Goal: Task Accomplishment & Management: Complete application form

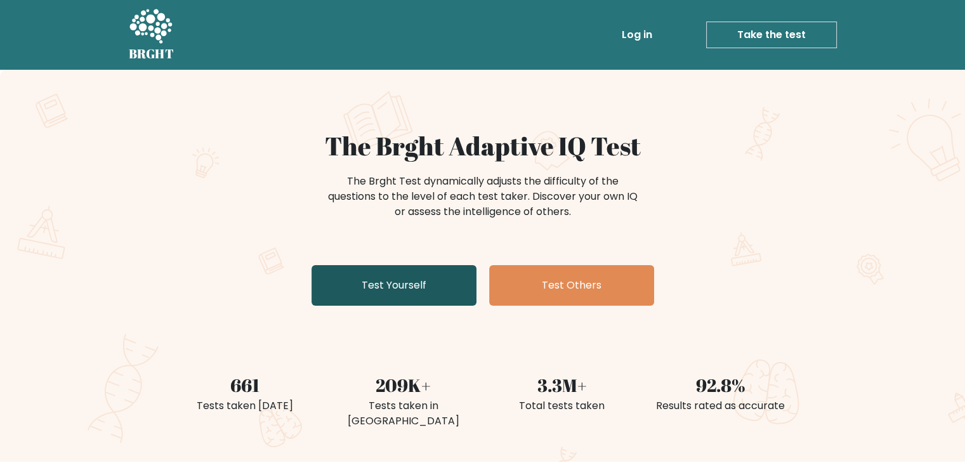
click at [443, 295] on link "Test Yourself" at bounding box center [393, 285] width 165 height 41
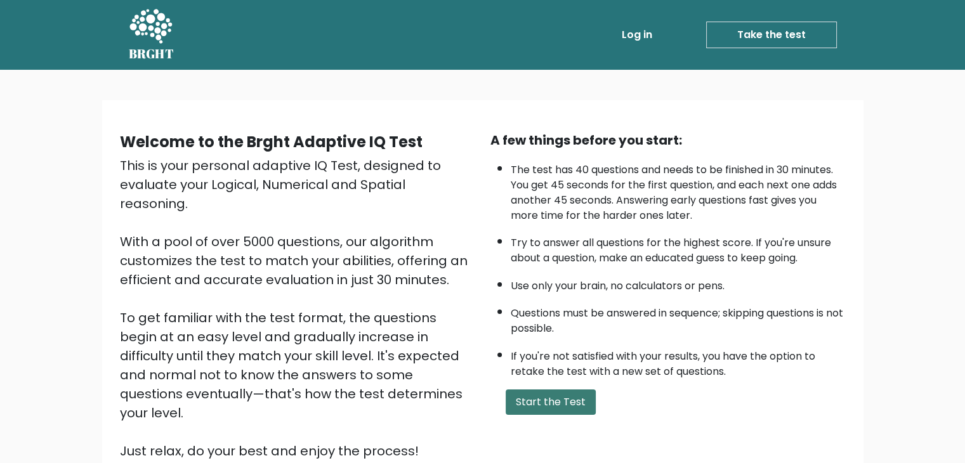
click at [563, 399] on button "Start the Test" at bounding box center [551, 401] width 90 height 25
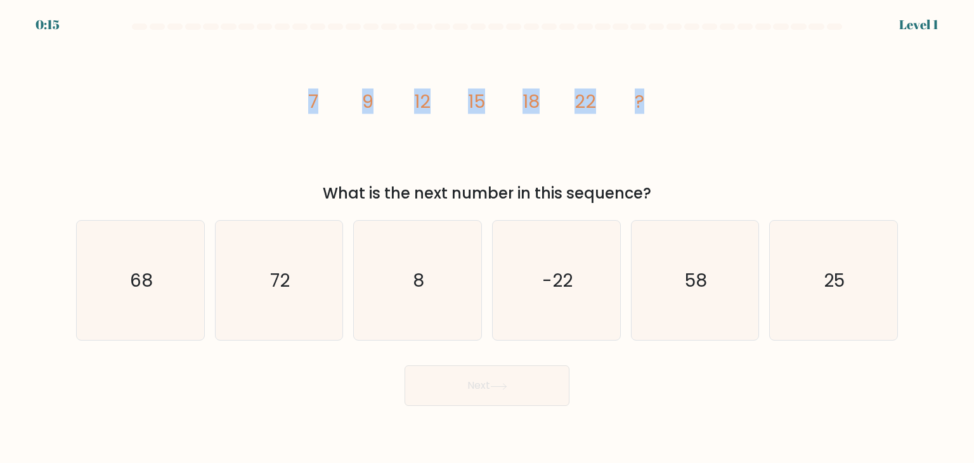
drag, startPoint x: 652, startPoint y: 100, endPoint x: 297, endPoint y: 96, distance: 354.6
click at [297, 96] on icon "image/svg+xml 7 9 12 15 18 22 ?" at bounding box center [487, 107] width 381 height 139
copy g "7 9 12 15 18 22 ?"
click at [754, 285] on icon "58" at bounding box center [695, 280] width 119 height 119
click at [488, 238] on input "e. 58" at bounding box center [487, 235] width 1 height 6
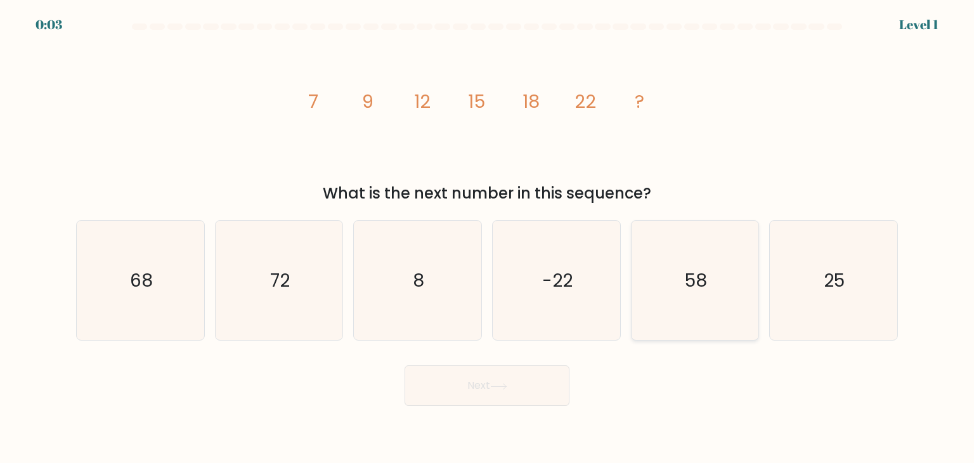
radio input "true"
click at [543, 385] on button "Next" at bounding box center [487, 385] width 165 height 41
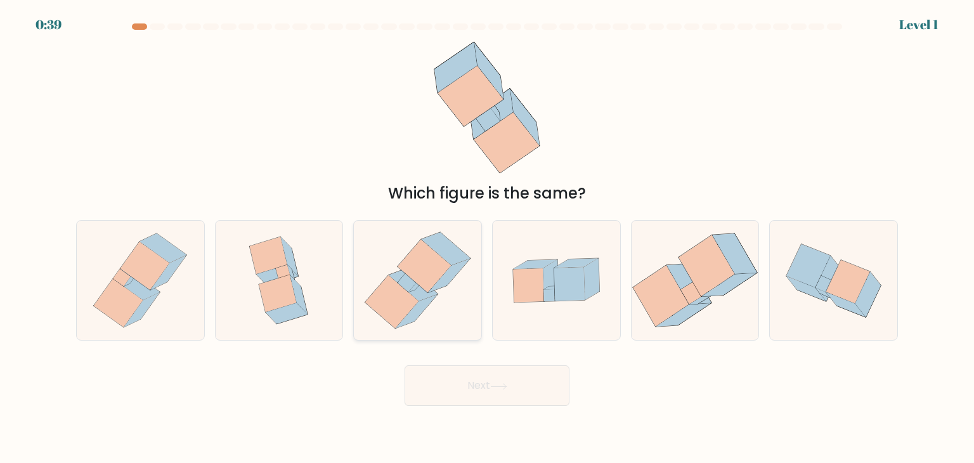
click at [397, 299] on icon at bounding box center [391, 301] width 53 height 53
click at [487, 238] on input "c." at bounding box center [487, 235] width 1 height 6
radio input "true"
click at [465, 393] on button "Next" at bounding box center [487, 385] width 165 height 41
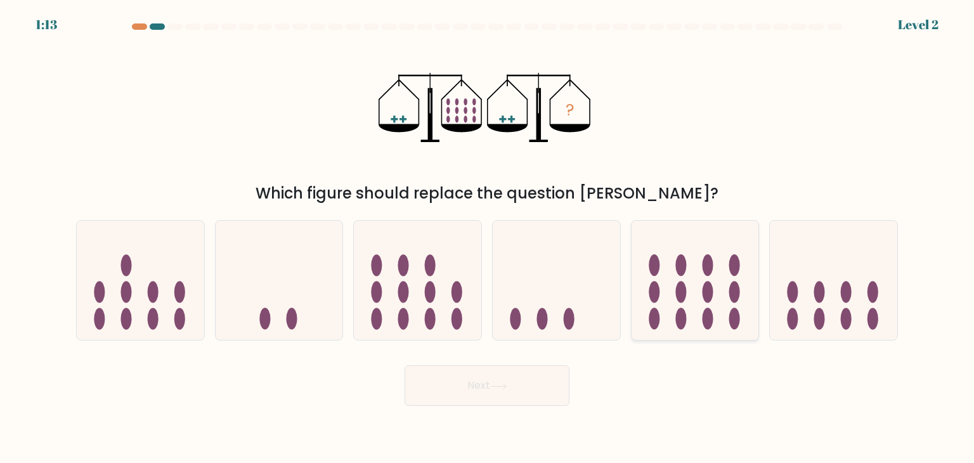
click at [716, 297] on icon at bounding box center [695, 280] width 127 height 105
click at [488, 238] on input "e." at bounding box center [487, 235] width 1 height 6
radio input "true"
click at [464, 391] on button "Next" at bounding box center [487, 385] width 165 height 41
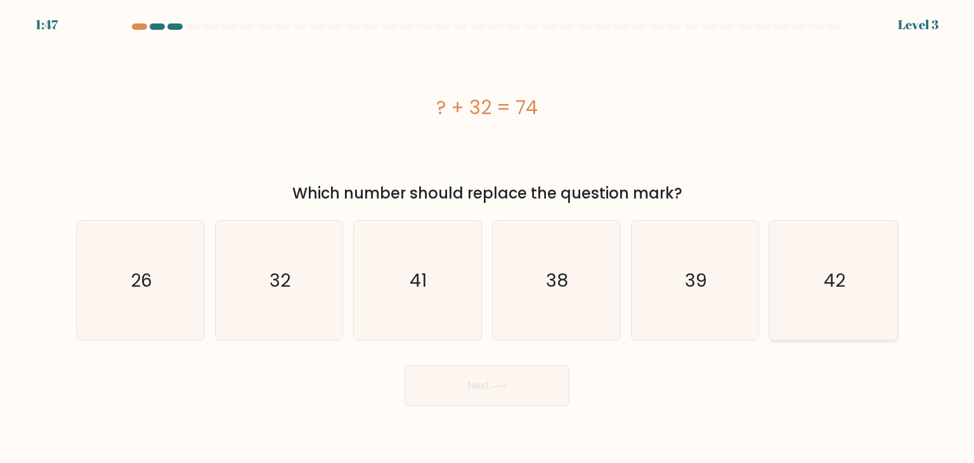
click at [820, 297] on icon "42" at bounding box center [833, 280] width 119 height 119
click at [488, 238] on input "f. 42" at bounding box center [487, 235] width 1 height 6
radio input "true"
click at [521, 374] on button "Next" at bounding box center [487, 385] width 165 height 41
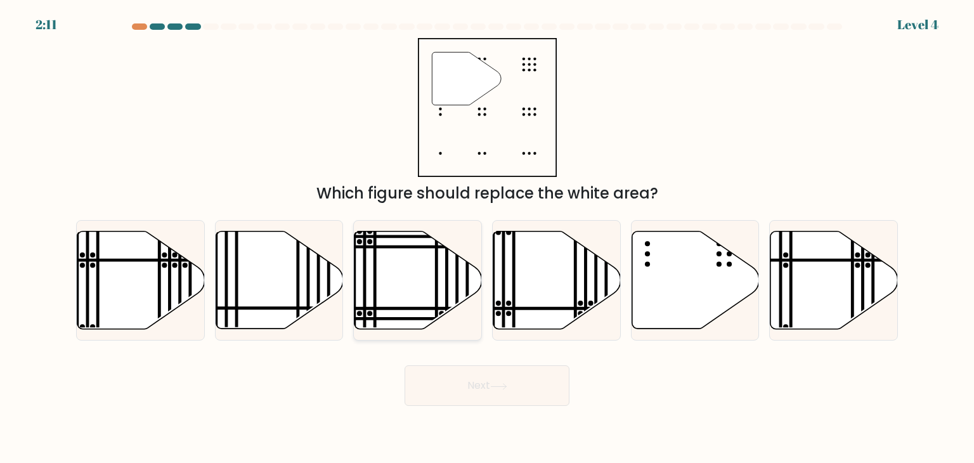
click at [422, 314] on icon at bounding box center [418, 281] width 127 height 98
click at [487, 238] on input "c." at bounding box center [487, 235] width 1 height 6
radio input "true"
click at [484, 380] on button "Next" at bounding box center [487, 385] width 165 height 41
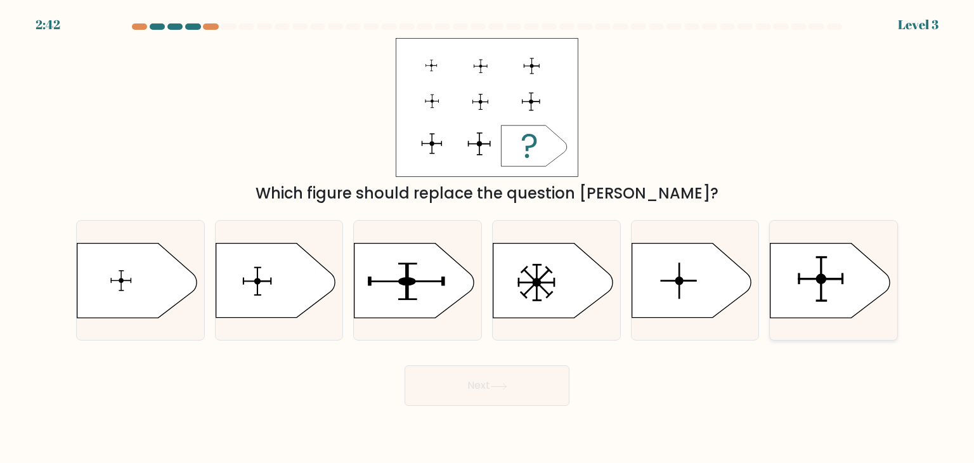
click at [835, 294] on icon at bounding box center [830, 281] width 119 height 74
click at [488, 238] on input "f." at bounding box center [487, 235] width 1 height 6
radio input "true"
click at [454, 389] on button "Next" at bounding box center [487, 385] width 165 height 41
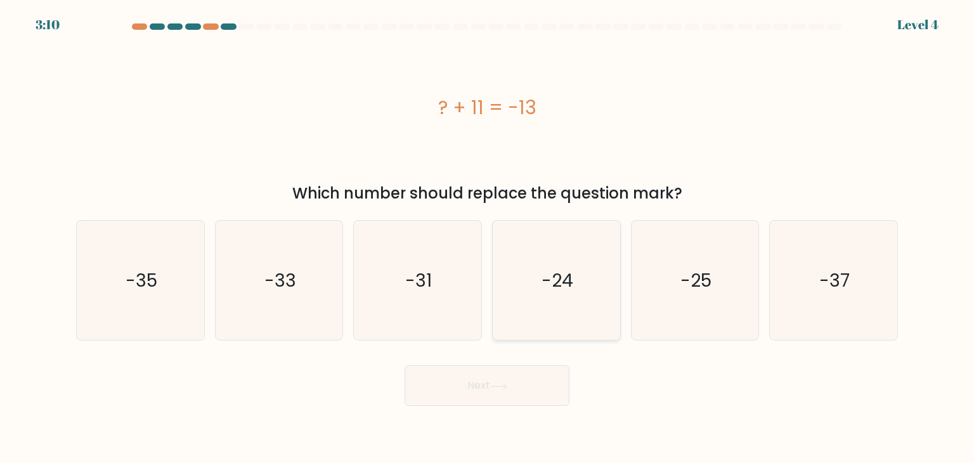
click at [528, 280] on icon "-24" at bounding box center [556, 280] width 119 height 119
click at [488, 238] on input "d. -24" at bounding box center [487, 235] width 1 height 6
radio input "true"
click at [528, 384] on button "Next" at bounding box center [487, 385] width 165 height 41
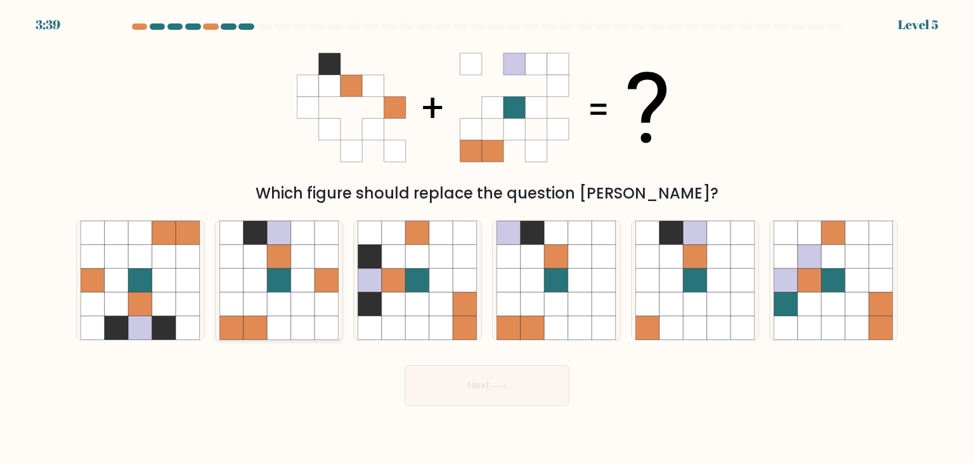
click at [284, 278] on icon at bounding box center [279, 280] width 24 height 24
click at [487, 238] on input "b." at bounding box center [487, 235] width 1 height 6
radio input "true"
click at [491, 384] on button "Next" at bounding box center [487, 385] width 165 height 41
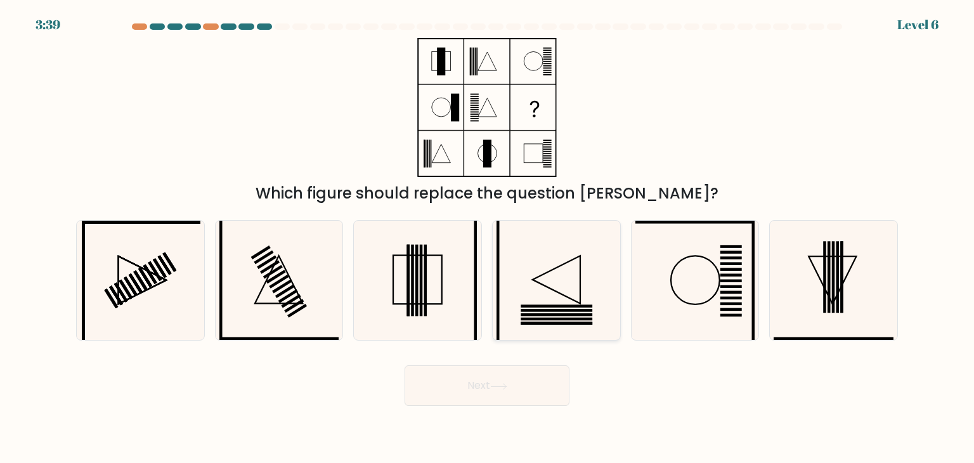
click at [561, 322] on icon at bounding box center [556, 280] width 119 height 119
click at [488, 238] on input "d." at bounding box center [487, 235] width 1 height 6
radio input "true"
click at [514, 373] on button "Next" at bounding box center [487, 385] width 165 height 41
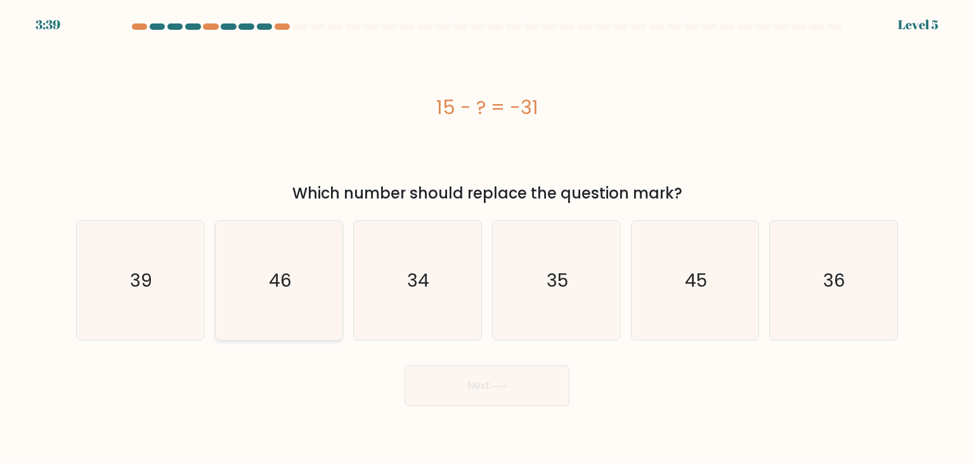
click at [271, 268] on text "46" at bounding box center [280, 280] width 23 height 25
click at [487, 238] on input "b. 46" at bounding box center [487, 235] width 1 height 6
radio input "true"
click at [432, 379] on button "Next" at bounding box center [487, 385] width 165 height 41
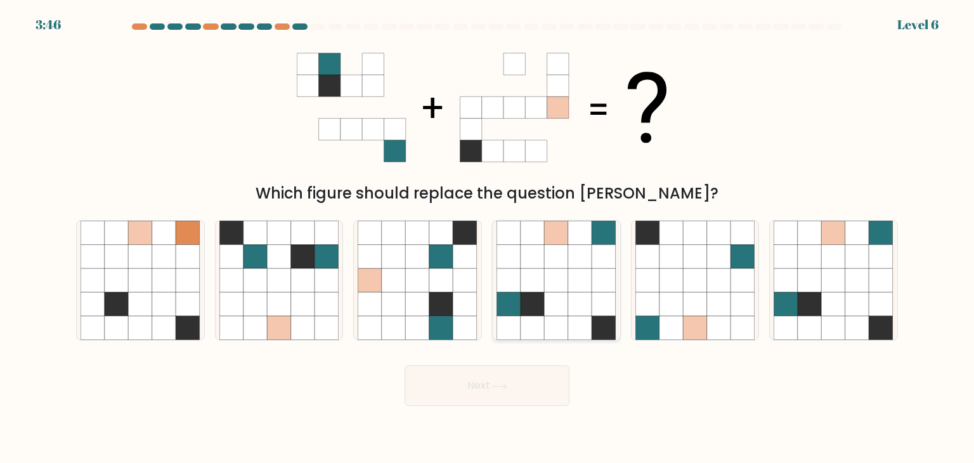
click at [600, 307] on icon at bounding box center [604, 304] width 24 height 24
click at [488, 238] on input "d." at bounding box center [487, 235] width 1 height 6
radio input "true"
click at [500, 395] on button "Next" at bounding box center [487, 385] width 165 height 41
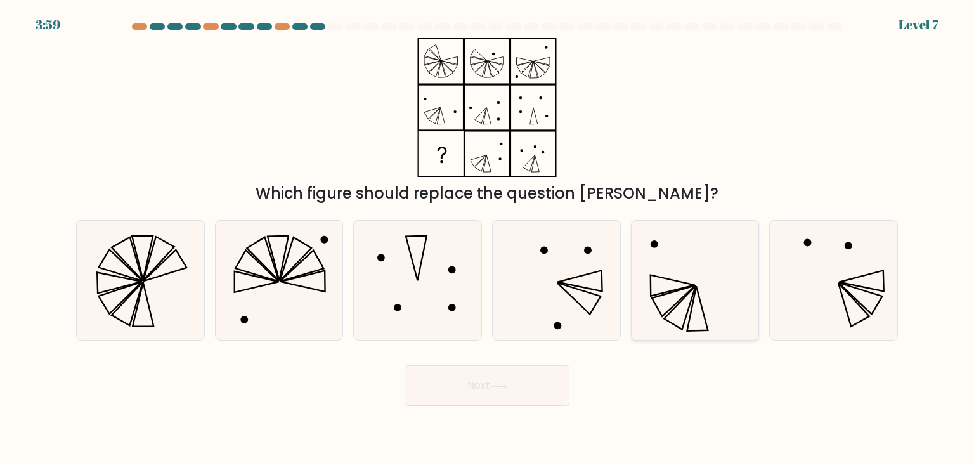
click at [684, 300] on icon at bounding box center [695, 280] width 119 height 119
click at [488, 238] on input "e." at bounding box center [487, 235] width 1 height 6
radio input "true"
click at [502, 404] on button "Next" at bounding box center [487, 385] width 165 height 41
click at [508, 379] on button "Next" at bounding box center [487, 385] width 165 height 41
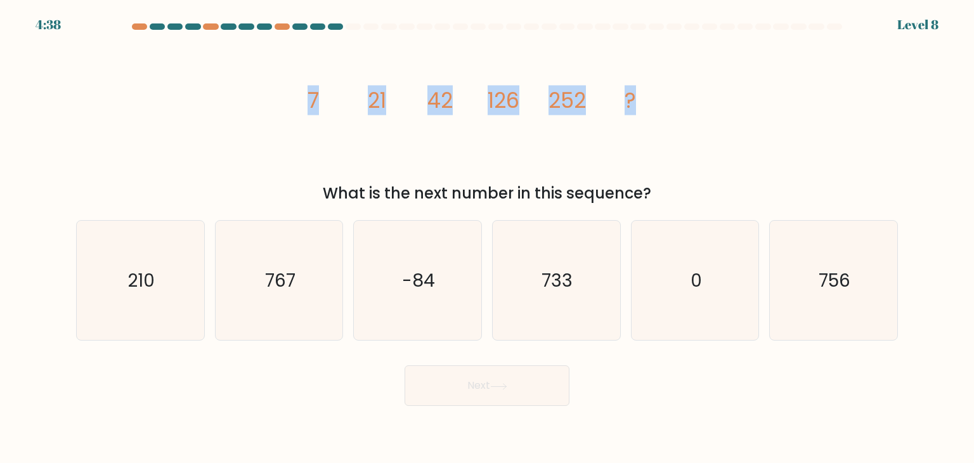
drag, startPoint x: 289, startPoint y: 95, endPoint x: 710, endPoint y: 110, distance: 421.4
click at [710, 110] on div "image/svg+xml 7 21 42 126 252 ? What is the next number in this sequence?" at bounding box center [487, 121] width 837 height 167
copy g "7 21 42 126 252 ?"
click at [500, 122] on icon "image/svg+xml 7 21 42 126 252 ?" at bounding box center [487, 107] width 381 height 139
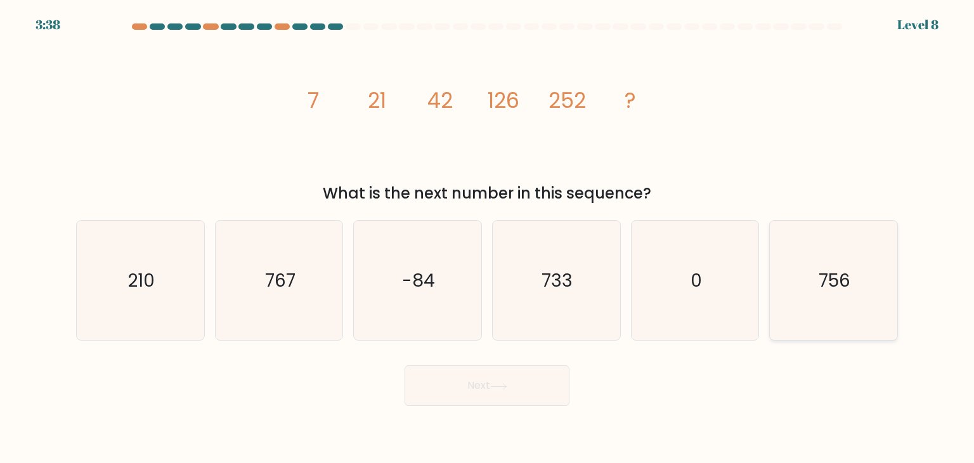
click at [861, 296] on icon "756" at bounding box center [833, 280] width 119 height 119
click at [488, 238] on input "f. 756" at bounding box center [487, 235] width 1 height 6
radio input "true"
click at [502, 386] on icon at bounding box center [498, 386] width 17 height 7
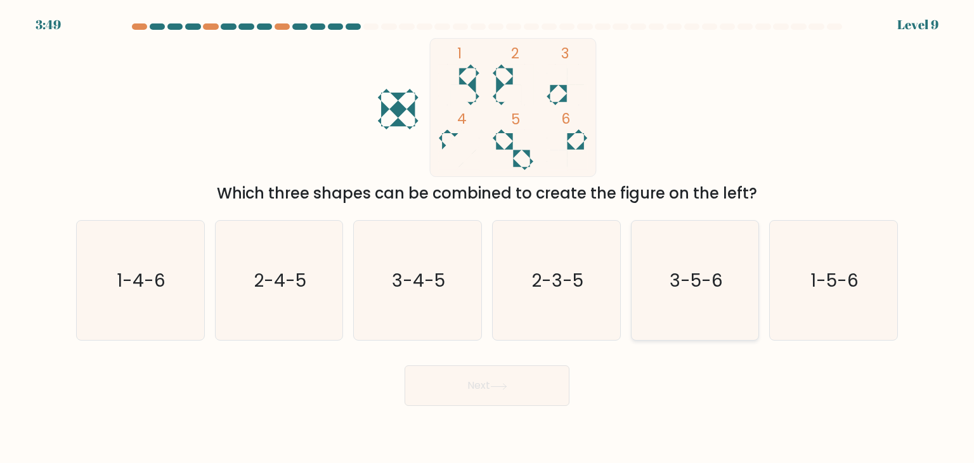
click at [705, 300] on icon "3-5-6" at bounding box center [695, 280] width 119 height 119
click at [488, 238] on input "e. 3-5-6" at bounding box center [487, 235] width 1 height 6
radio input "true"
click at [506, 385] on icon at bounding box center [498, 386] width 15 height 6
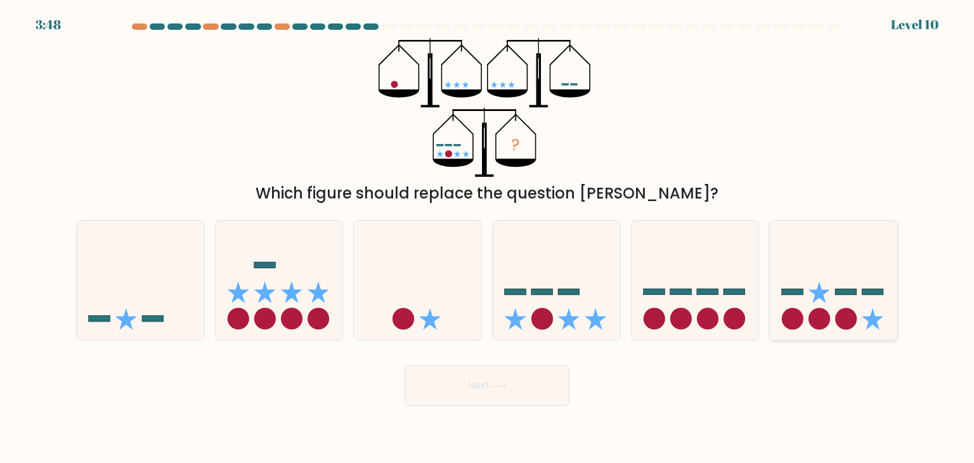
click at [874, 317] on icon at bounding box center [874, 319] width 22 height 22
click at [488, 238] on input "f." at bounding box center [487, 235] width 1 height 6
radio input "true"
click at [576, 310] on icon at bounding box center [556, 280] width 127 height 105
click at [488, 238] on input "d." at bounding box center [487, 235] width 1 height 6
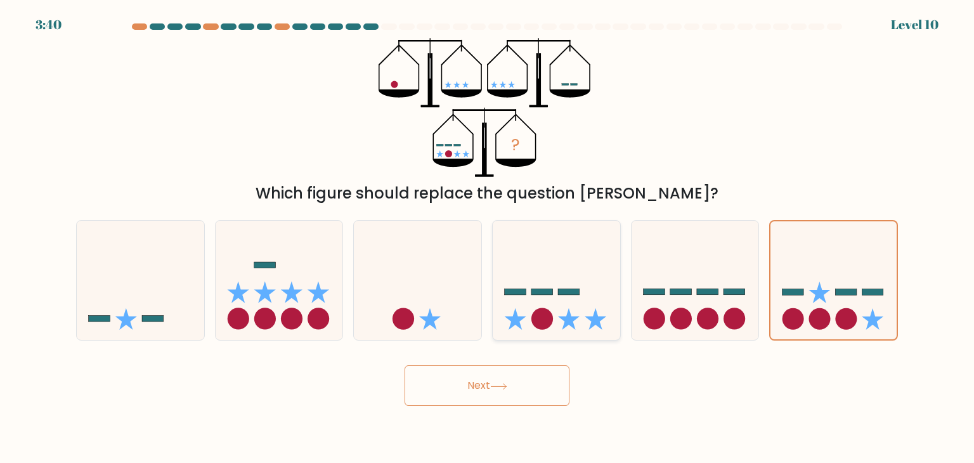
radio input "true"
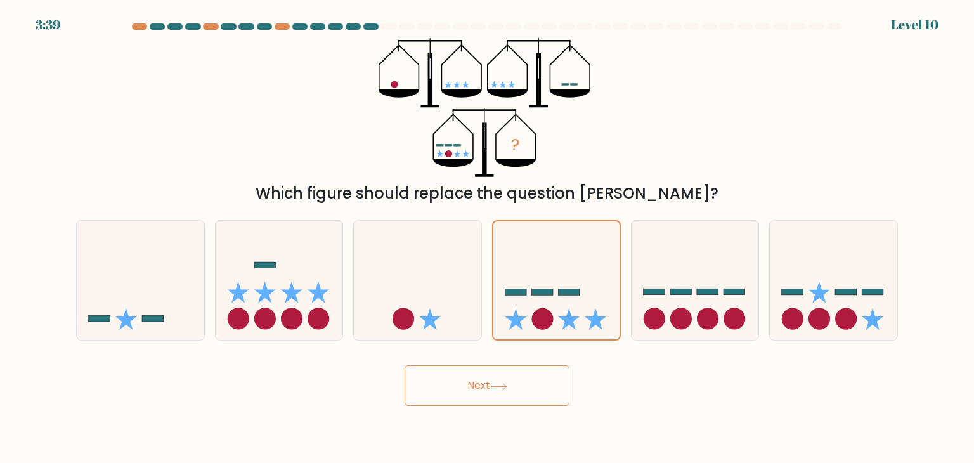
click at [523, 384] on button "Next" at bounding box center [487, 385] width 165 height 41
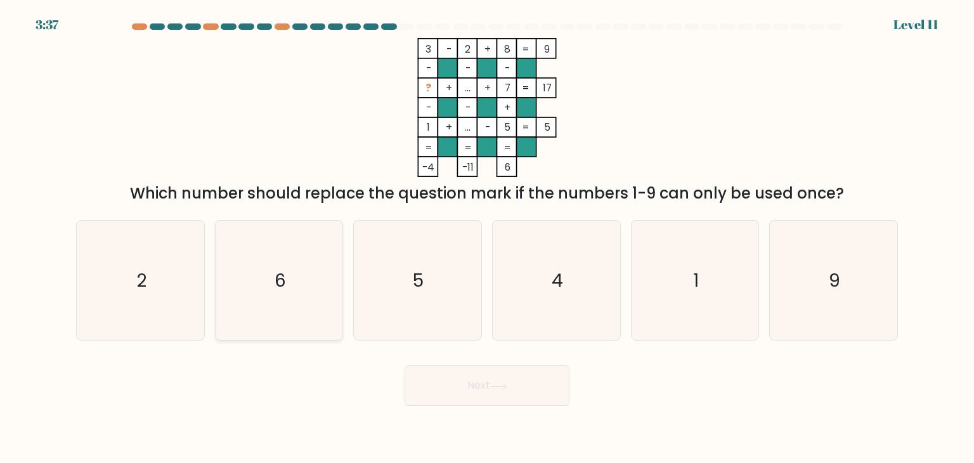
click at [313, 318] on icon "6" at bounding box center [278, 280] width 119 height 119
click at [487, 238] on input "b. 6" at bounding box center [487, 235] width 1 height 6
radio input "true"
click at [419, 374] on button "Next" at bounding box center [487, 385] width 165 height 41
click at [448, 386] on button "Next" at bounding box center [487, 385] width 165 height 41
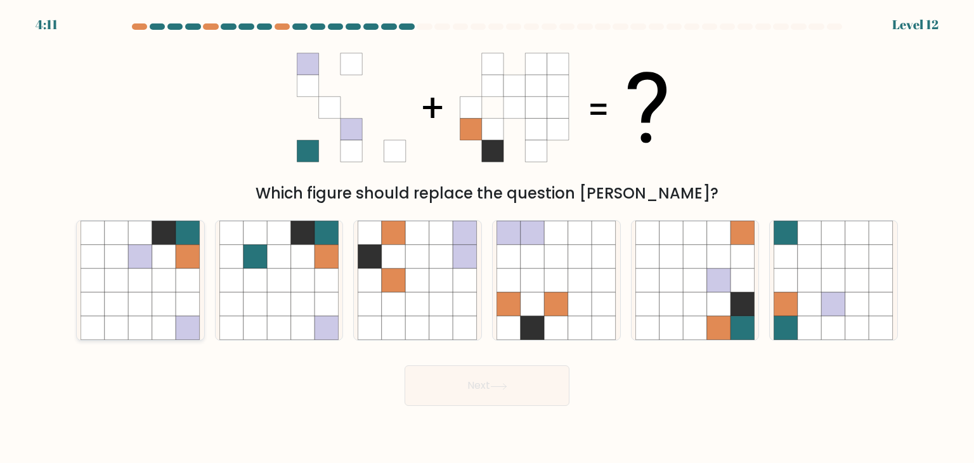
click at [153, 300] on icon at bounding box center [164, 304] width 24 height 24
click at [487, 238] on input "a." at bounding box center [487, 235] width 1 height 6
radio input "true"
click at [455, 398] on button "Next" at bounding box center [487, 385] width 165 height 41
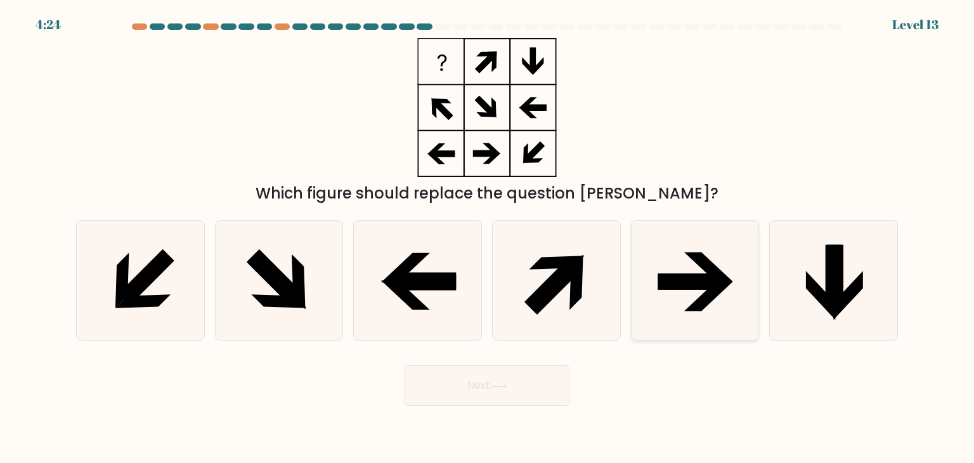
click at [714, 303] on icon at bounding box center [695, 280] width 119 height 119
click at [488, 238] on input "e." at bounding box center [487, 235] width 1 height 6
radio input "true"
click at [504, 374] on button "Next" at bounding box center [487, 385] width 165 height 41
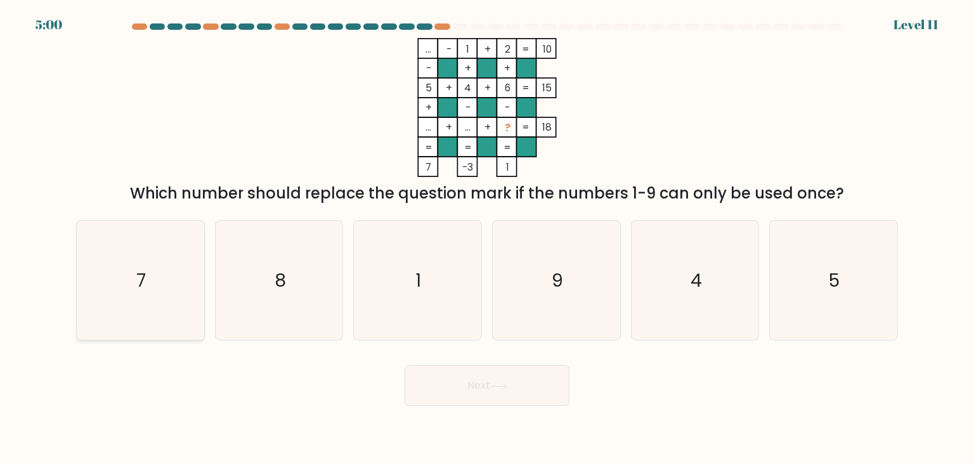
click at [159, 290] on icon "7" at bounding box center [140, 280] width 119 height 119
click at [487, 238] on input "a. 7" at bounding box center [487, 235] width 1 height 6
radio input "true"
click at [485, 386] on button "Next" at bounding box center [487, 385] width 165 height 41
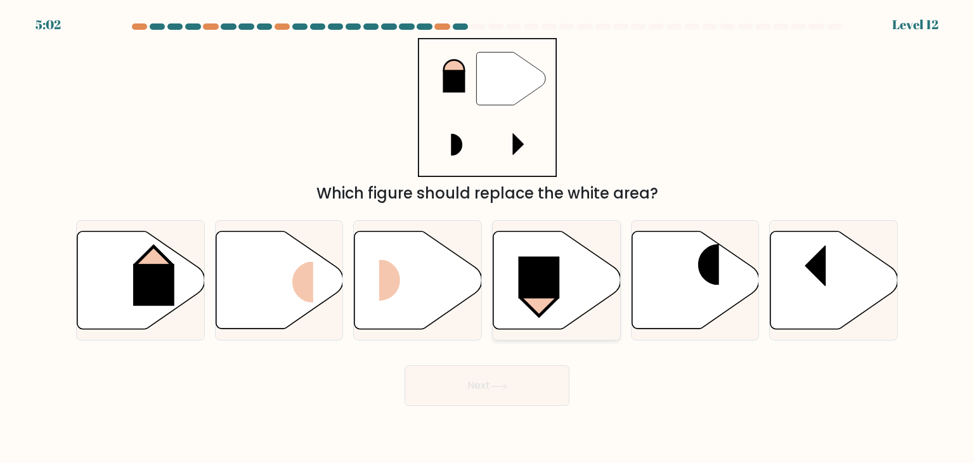
click at [521, 311] on icon at bounding box center [556, 281] width 127 height 98
click at [488, 238] on input "d." at bounding box center [487, 235] width 1 height 6
radio input "true"
click at [523, 371] on button "Next" at bounding box center [487, 385] width 165 height 41
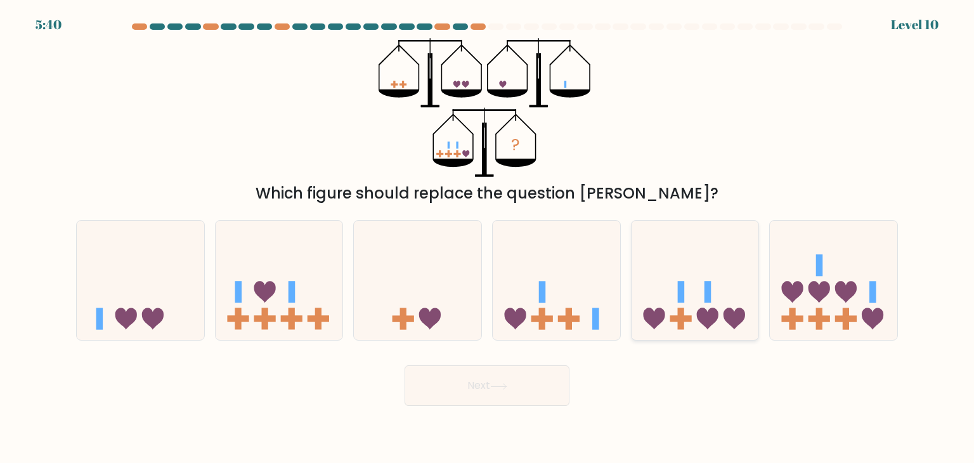
click at [735, 270] on icon at bounding box center [695, 280] width 127 height 105
click at [488, 238] on input "e." at bounding box center [487, 235] width 1 height 6
radio input "true"
click at [276, 270] on icon at bounding box center [279, 280] width 127 height 105
click at [487, 238] on input "b." at bounding box center [487, 235] width 1 height 6
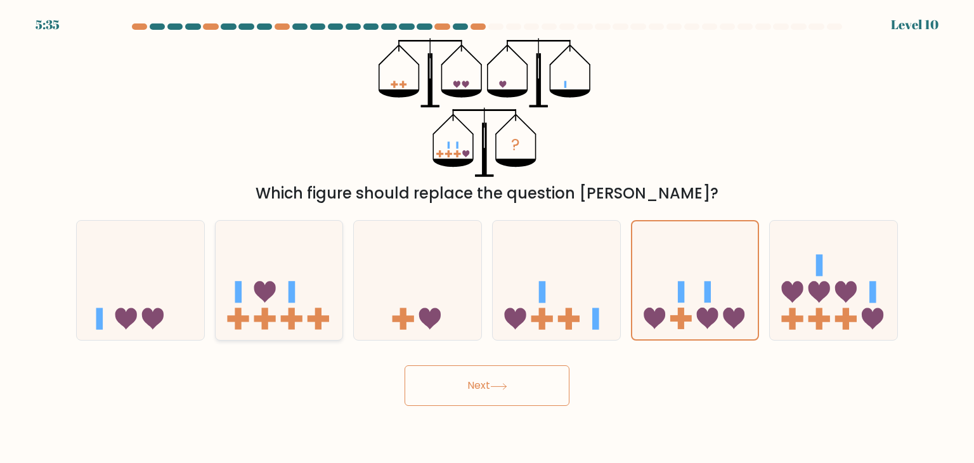
radio input "true"
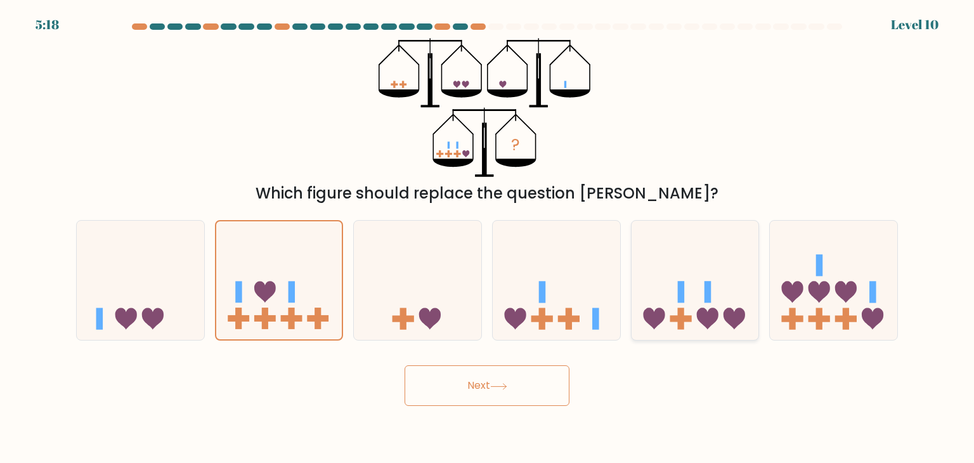
click at [707, 310] on icon at bounding box center [695, 280] width 127 height 105
click at [488, 238] on input "e." at bounding box center [487, 235] width 1 height 6
radio input "true"
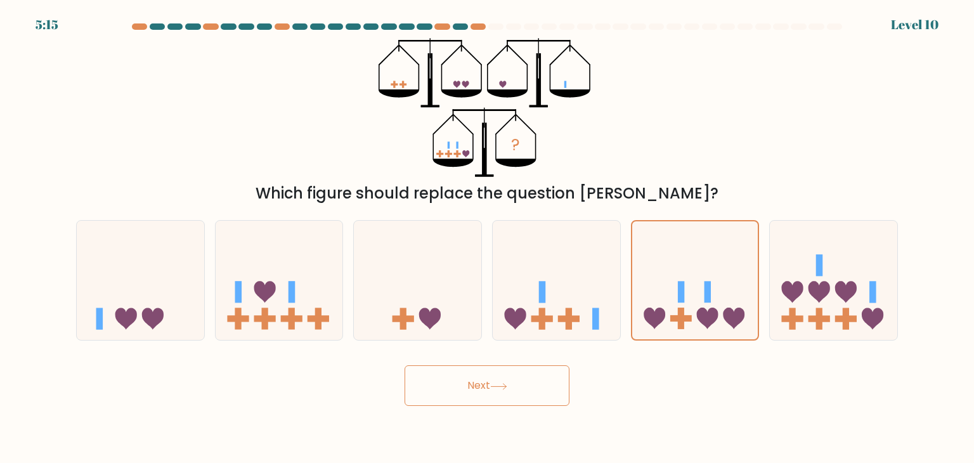
click at [466, 390] on button "Next" at bounding box center [487, 385] width 165 height 41
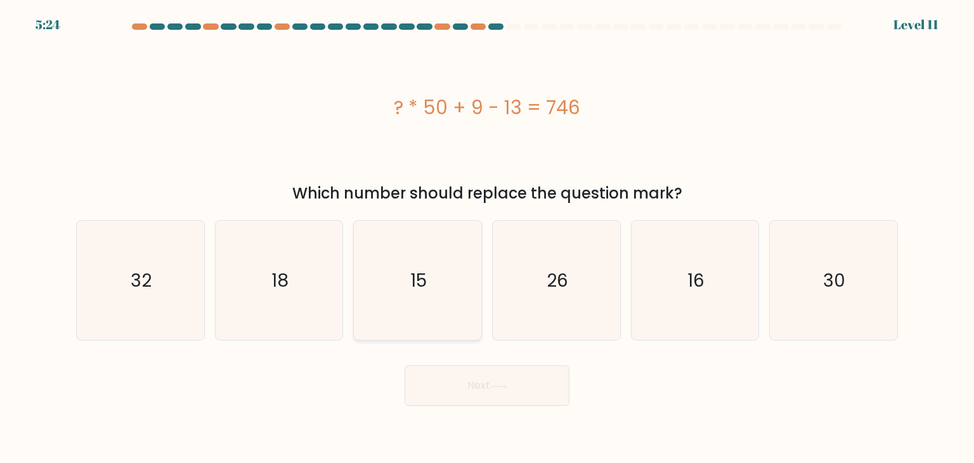
click at [452, 268] on icon "15" at bounding box center [417, 280] width 119 height 119
click at [487, 238] on input "c. 15" at bounding box center [487, 235] width 1 height 6
radio input "true"
click at [481, 373] on button "Next" at bounding box center [487, 385] width 165 height 41
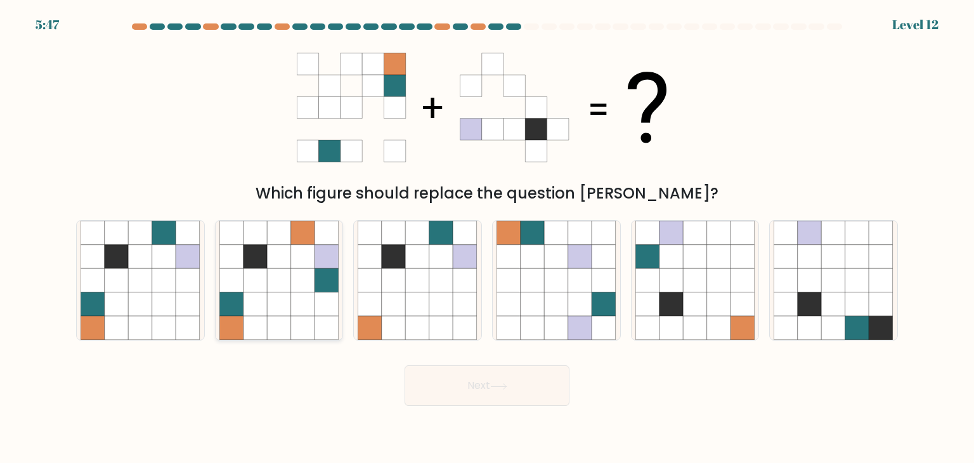
click at [270, 302] on icon at bounding box center [279, 304] width 24 height 24
click at [487, 238] on input "b." at bounding box center [487, 235] width 1 height 6
radio input "true"
drag, startPoint x: 129, startPoint y: 284, endPoint x: 320, endPoint y: 395, distance: 220.3
click at [132, 282] on icon at bounding box center [141, 280] width 24 height 24
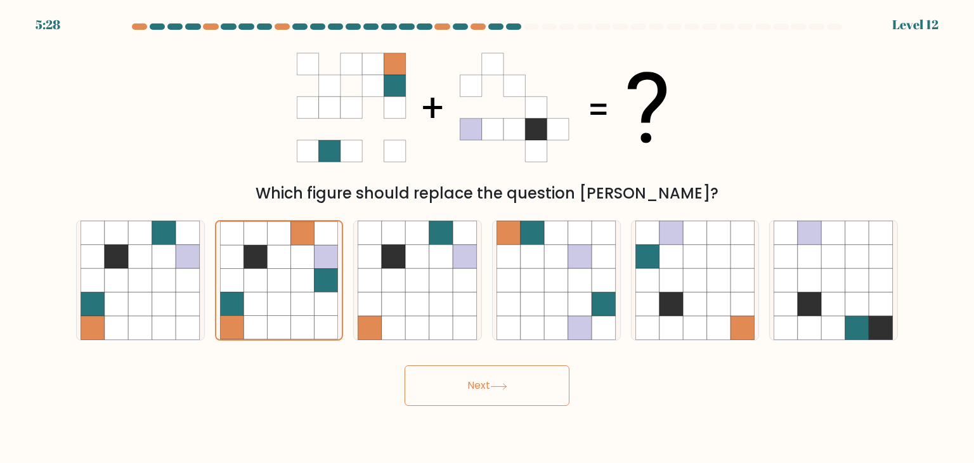
click at [487, 238] on input "a." at bounding box center [487, 235] width 1 height 6
radio input "true"
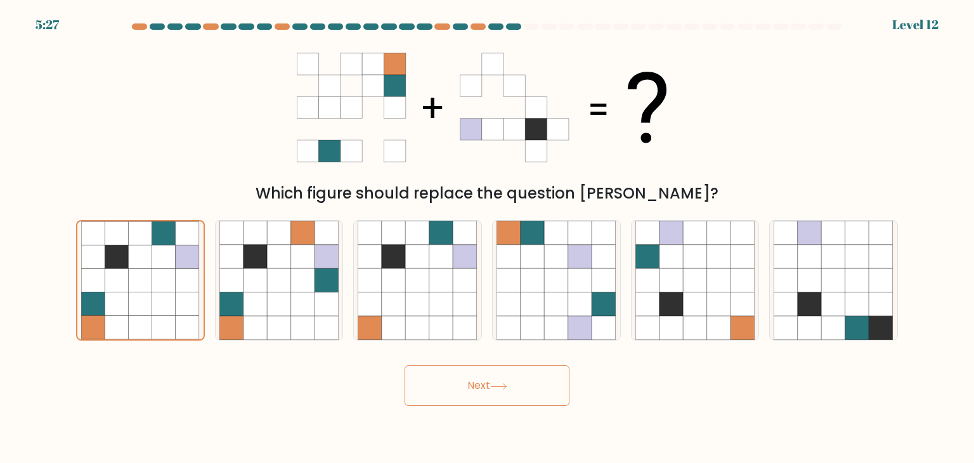
click at [525, 395] on button "Next" at bounding box center [487, 385] width 165 height 41
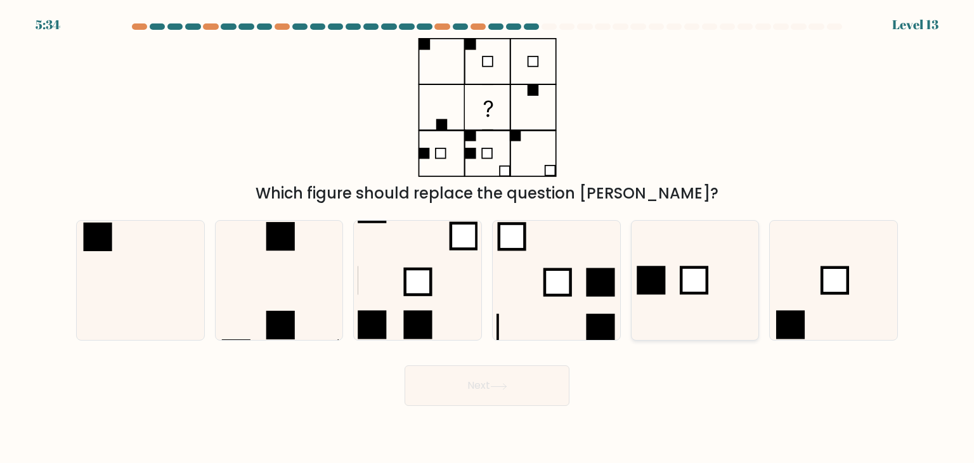
click at [681, 278] on rect at bounding box center [694, 281] width 26 height 26
click at [488, 238] on input "e." at bounding box center [487, 235] width 1 height 6
radio input "true"
click at [440, 370] on button "Next" at bounding box center [487, 385] width 165 height 41
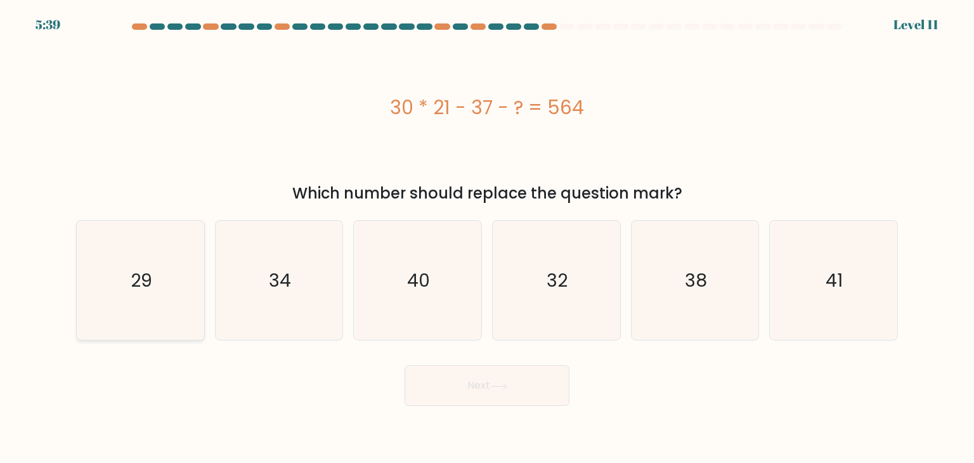
click at [138, 237] on icon "29" at bounding box center [140, 280] width 119 height 119
click at [487, 237] on input "a. 29" at bounding box center [487, 235] width 1 height 6
radio input "true"
click at [526, 393] on button "Next" at bounding box center [487, 385] width 165 height 41
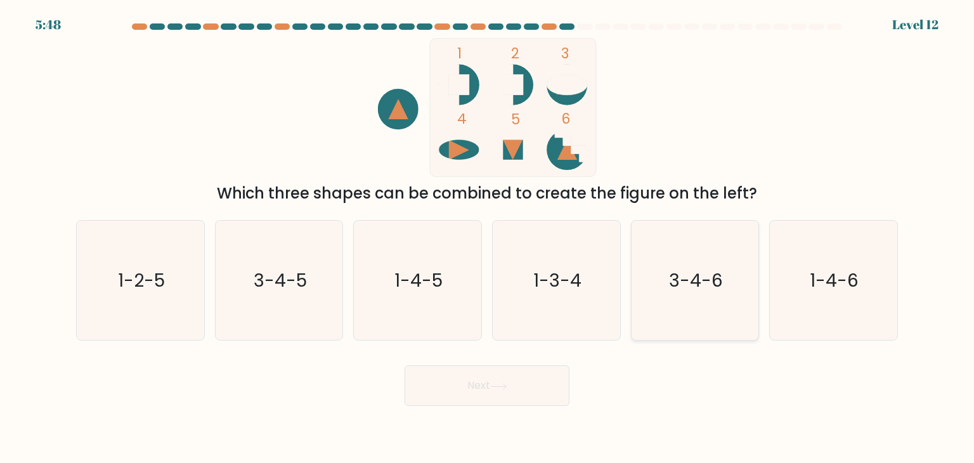
click at [725, 271] on icon "3-4-6" at bounding box center [695, 280] width 119 height 119
click at [488, 238] on input "e. 3-4-6" at bounding box center [487, 235] width 1 height 6
radio input "true"
click at [546, 386] on button "Next" at bounding box center [487, 385] width 165 height 41
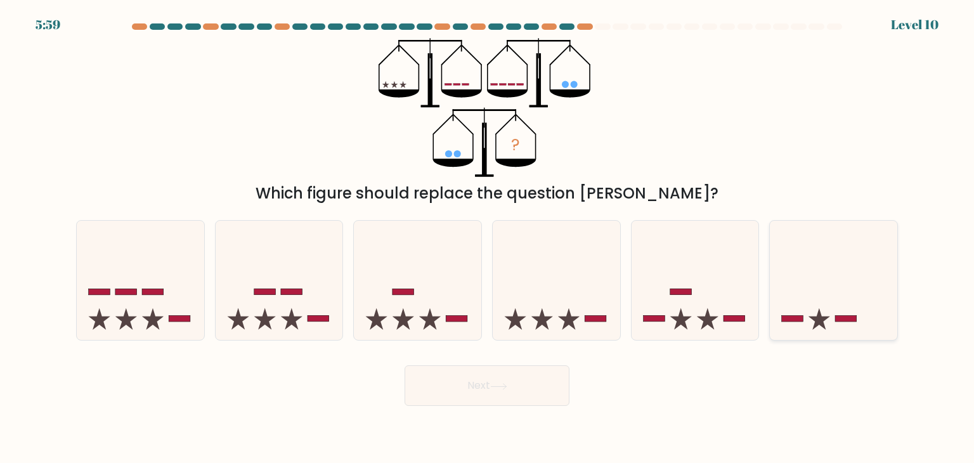
click at [876, 317] on icon at bounding box center [833, 280] width 127 height 105
click at [488, 238] on input "f." at bounding box center [487, 235] width 1 height 6
radio input "true"
click at [459, 368] on button "Next" at bounding box center [487, 385] width 165 height 41
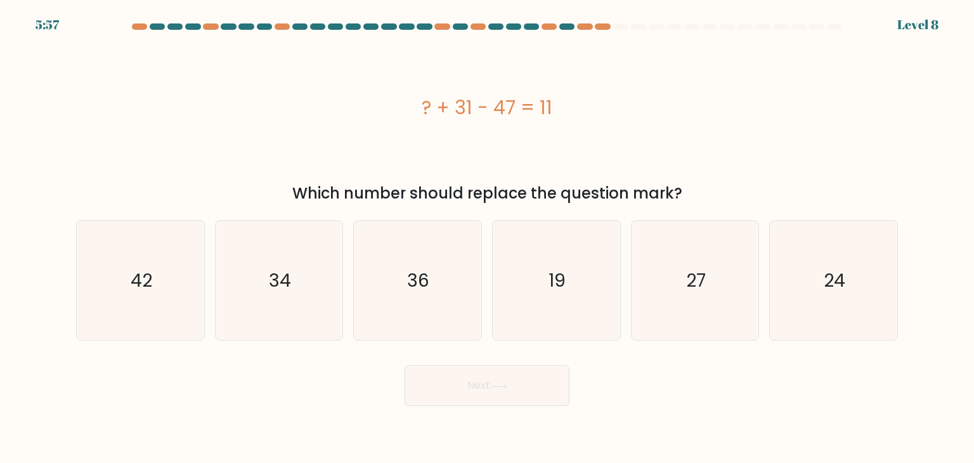
click at [469, 388] on button "Next" at bounding box center [487, 385] width 165 height 41
click at [622, 206] on form "a." at bounding box center [487, 214] width 974 height 382
click at [675, 236] on icon "27" at bounding box center [695, 280] width 119 height 119
click at [488, 236] on input "e. 27" at bounding box center [487, 235] width 1 height 6
radio input "true"
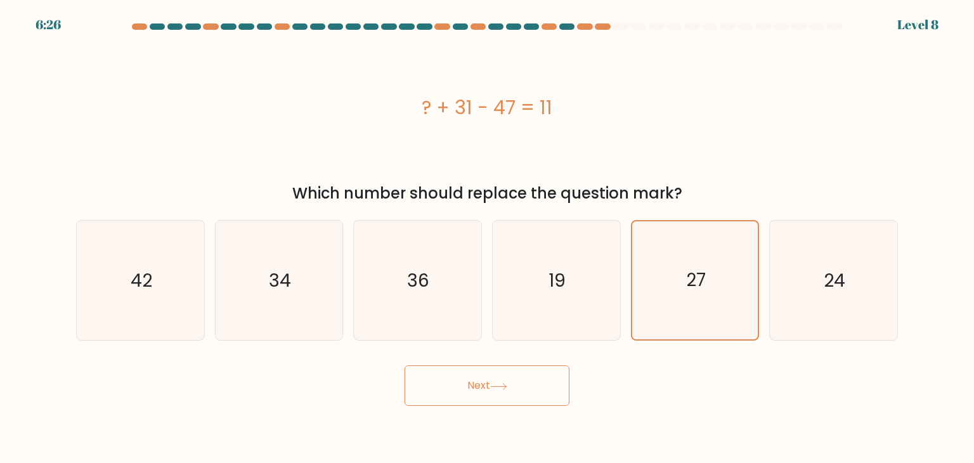
click at [510, 398] on button "Next" at bounding box center [487, 385] width 165 height 41
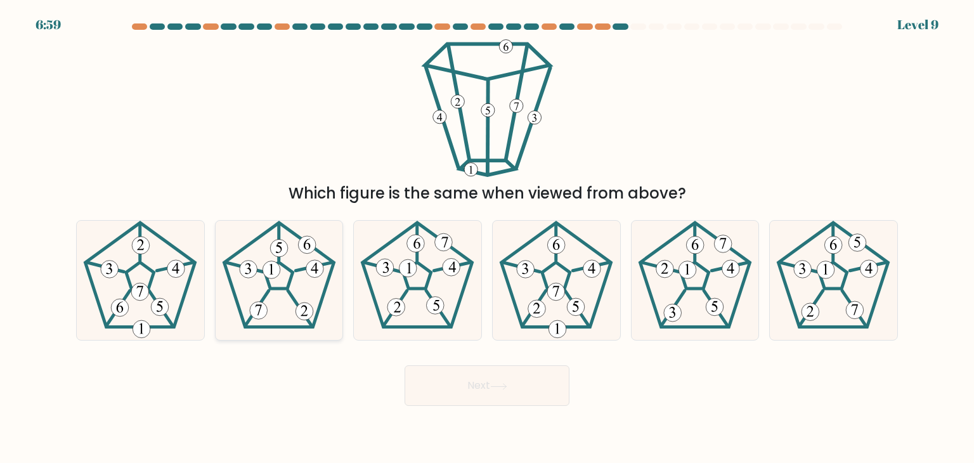
click at [285, 281] on icon at bounding box center [278, 280] width 119 height 119
click at [487, 238] on input "b." at bounding box center [487, 235] width 1 height 6
radio input "true"
click at [469, 403] on button "Next" at bounding box center [487, 385] width 165 height 41
click at [495, 371] on button "Next" at bounding box center [487, 385] width 165 height 41
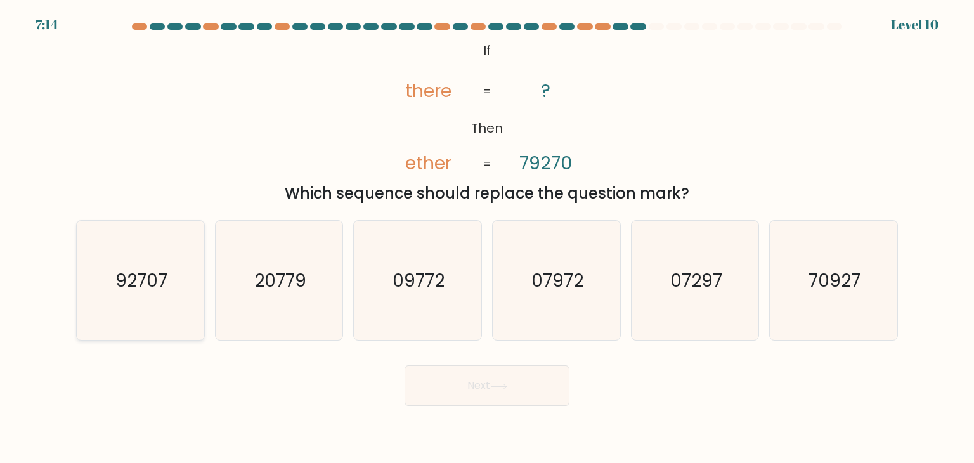
click at [179, 277] on icon "92707" at bounding box center [140, 280] width 119 height 119
click at [487, 238] on input "a. 92707" at bounding box center [487, 235] width 1 height 6
radio input "true"
click at [483, 385] on button "Next" at bounding box center [487, 385] width 165 height 41
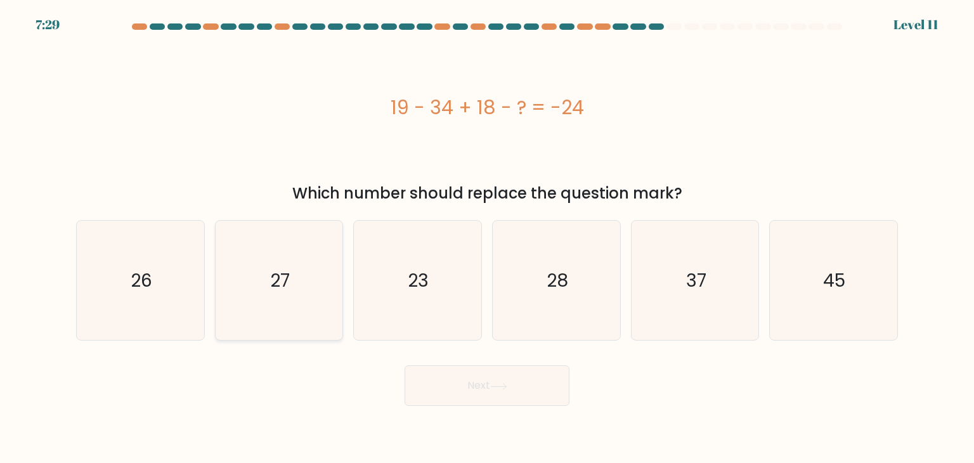
click at [297, 311] on icon "27" at bounding box center [278, 280] width 119 height 119
click at [487, 238] on input "b. 27" at bounding box center [487, 235] width 1 height 6
radio input "true"
click at [490, 384] on button "Next" at bounding box center [487, 385] width 165 height 41
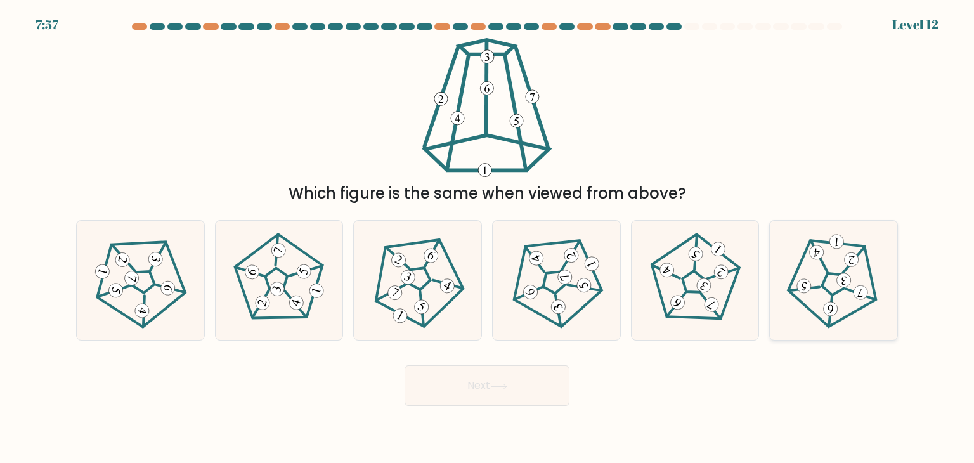
click at [817, 257] on 542 at bounding box center [816, 251] width 15 height 15
click at [488, 238] on input "f." at bounding box center [487, 235] width 1 height 6
radio input "true"
click at [496, 382] on button "Next" at bounding box center [487, 385] width 165 height 41
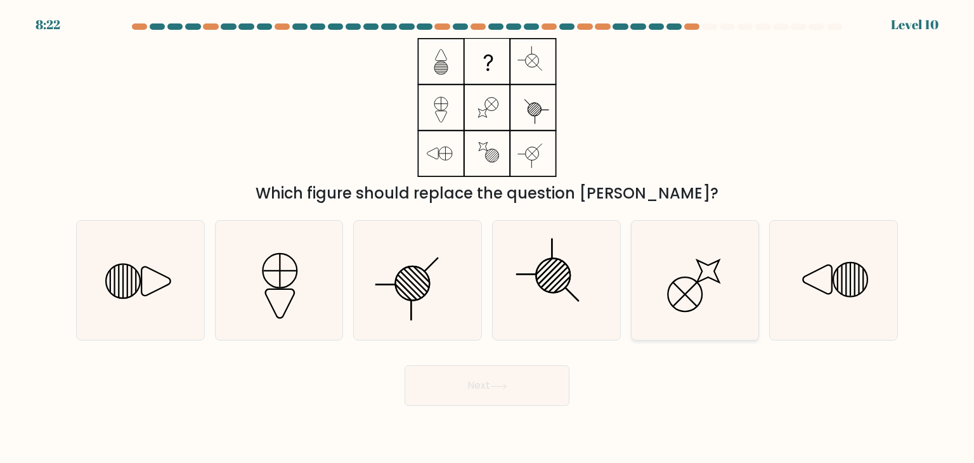
click at [703, 270] on icon at bounding box center [695, 280] width 119 height 119
click at [488, 238] on input "e." at bounding box center [487, 235] width 1 height 6
radio input "true"
click at [524, 379] on button "Next" at bounding box center [487, 385] width 165 height 41
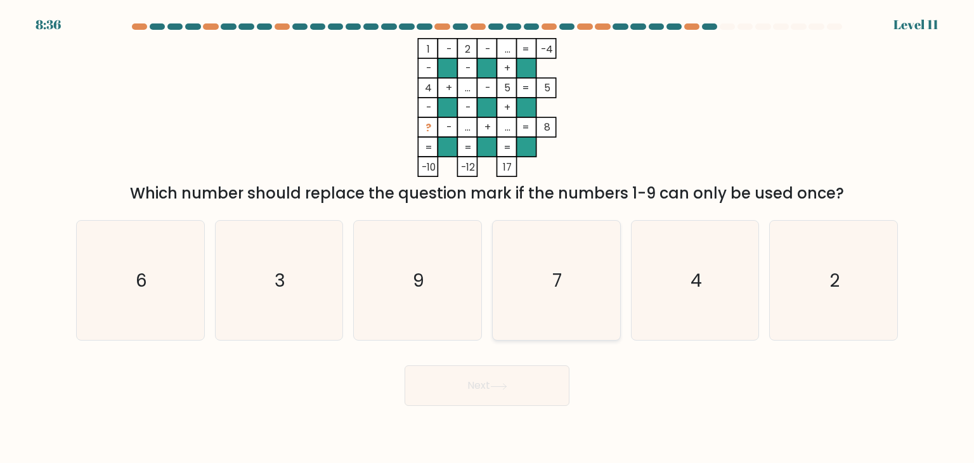
click at [570, 257] on icon "7" at bounding box center [556, 280] width 119 height 119
click at [488, 238] on input "d. 7" at bounding box center [487, 235] width 1 height 6
radio input "true"
click at [554, 395] on button "Next" at bounding box center [487, 385] width 165 height 41
click at [538, 386] on button "Next" at bounding box center [487, 385] width 165 height 41
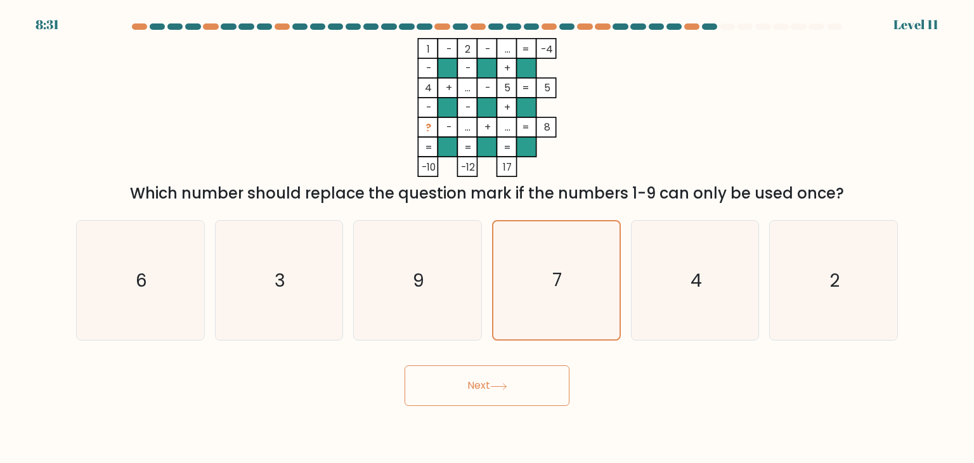
click at [503, 389] on icon at bounding box center [498, 386] width 17 height 7
click at [774, 333] on icon "2" at bounding box center [833, 280] width 119 height 119
click at [488, 238] on input "f. 2" at bounding box center [487, 235] width 1 height 6
radio input "true"
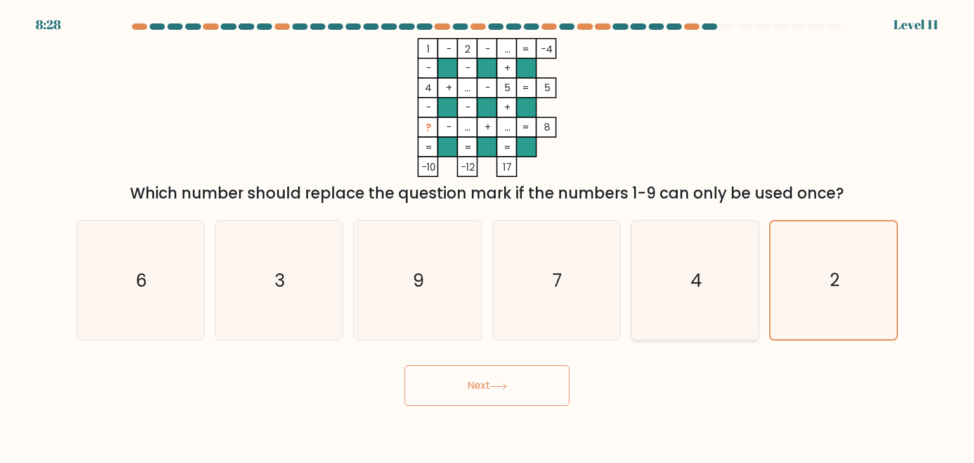
click at [668, 296] on icon "4" at bounding box center [695, 280] width 119 height 119
click at [488, 238] on input "e. 4" at bounding box center [487, 235] width 1 height 6
radio input "true"
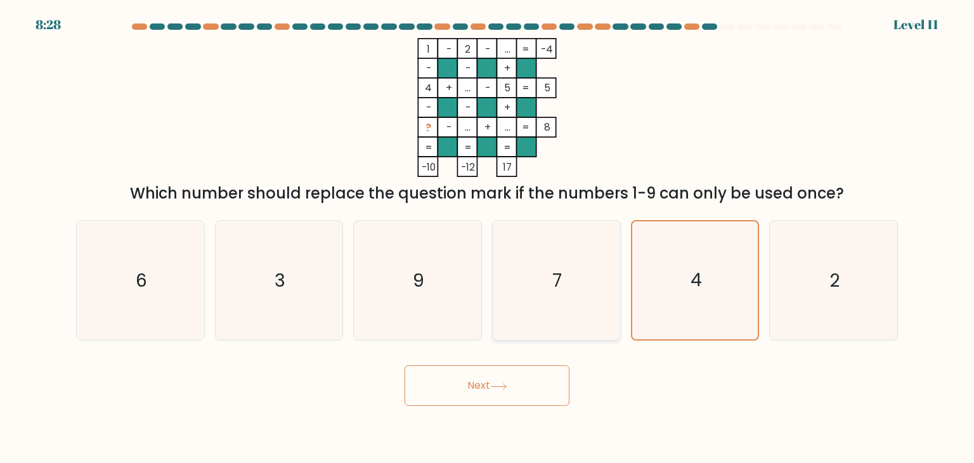
click at [533, 288] on icon "7" at bounding box center [556, 280] width 119 height 119
click at [488, 238] on input "d. 7" at bounding box center [487, 235] width 1 height 6
radio input "true"
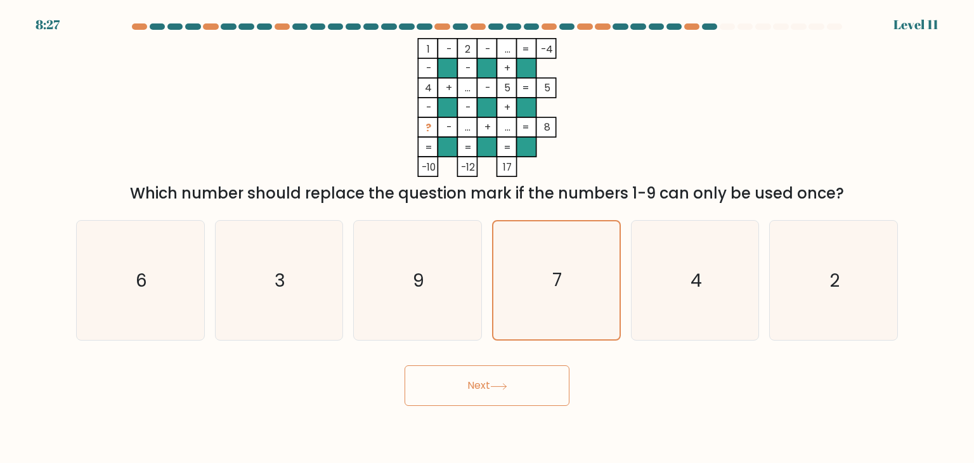
click at [495, 380] on button "Next" at bounding box center [487, 385] width 165 height 41
click at [494, 380] on button "Next" at bounding box center [487, 385] width 165 height 41
click at [436, 266] on icon "9" at bounding box center [417, 280] width 119 height 119
click at [487, 238] on input "c. 9" at bounding box center [487, 235] width 1 height 6
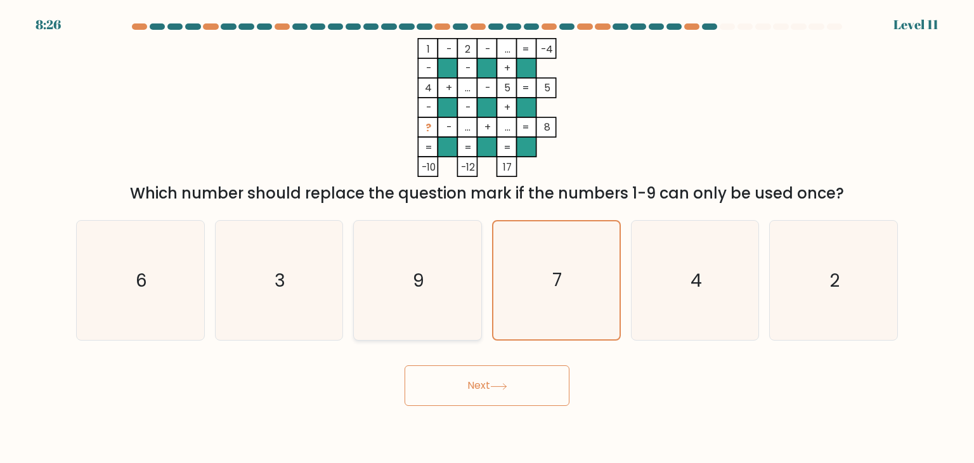
radio input "true"
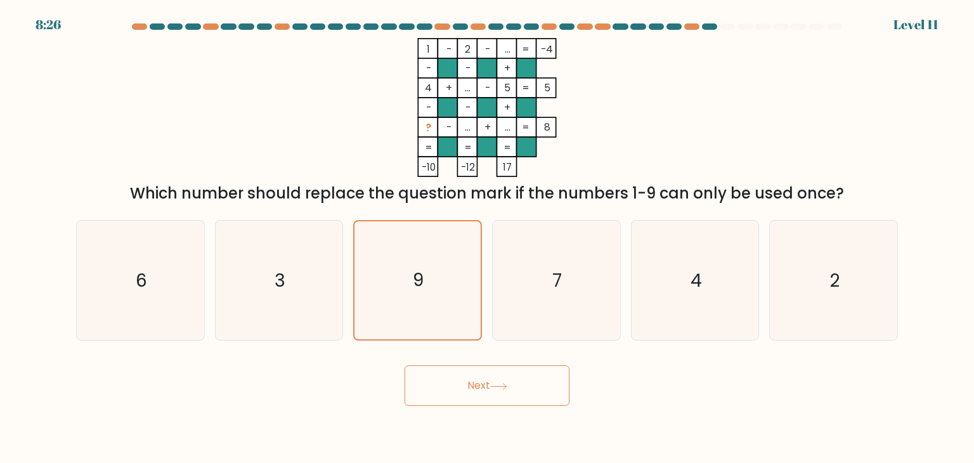
click at [492, 399] on button "Next" at bounding box center [487, 385] width 165 height 41
click at [575, 281] on icon "7" at bounding box center [556, 280] width 119 height 119
click at [488, 238] on input "d. 7" at bounding box center [487, 235] width 1 height 6
radio input "true"
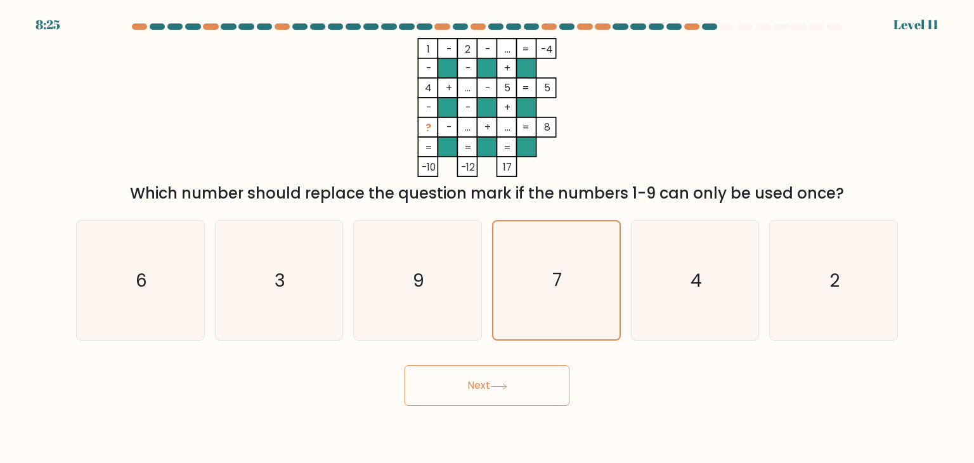
click at [519, 385] on button "Next" at bounding box center [487, 385] width 165 height 41
click at [519, 383] on button "Next" at bounding box center [487, 385] width 165 height 41
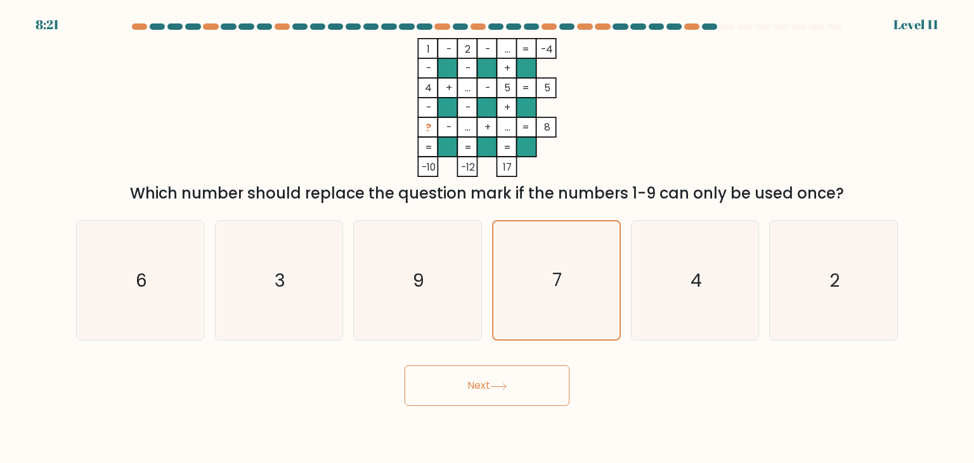
click at [519, 383] on button "Next" at bounding box center [487, 385] width 165 height 41
click at [519, 382] on button "Next" at bounding box center [487, 385] width 165 height 41
click at [520, 382] on button "Next" at bounding box center [487, 385] width 165 height 41
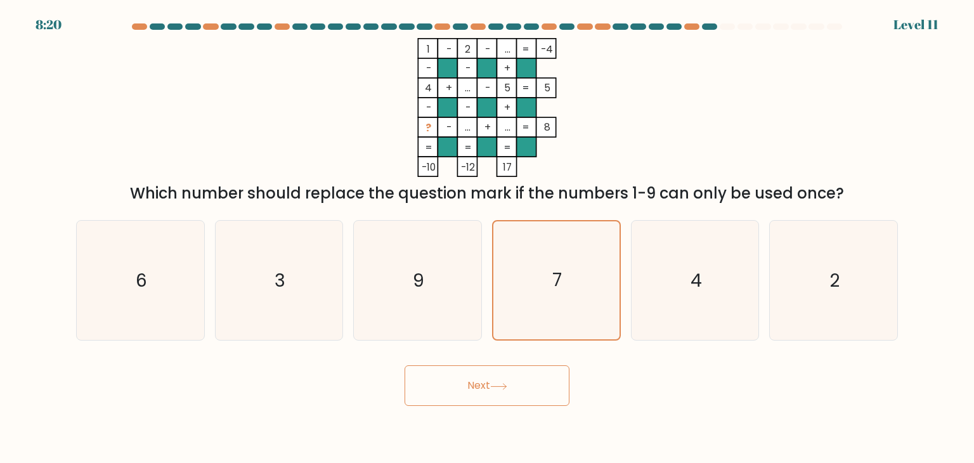
click at [520, 381] on button "Next" at bounding box center [487, 385] width 165 height 41
click at [405, 365] on button "Next" at bounding box center [487, 385] width 165 height 41
click at [506, 105] on tspan "+" at bounding box center [507, 107] width 6 height 13
click at [607, 318] on icon "7" at bounding box center [556, 280] width 118 height 118
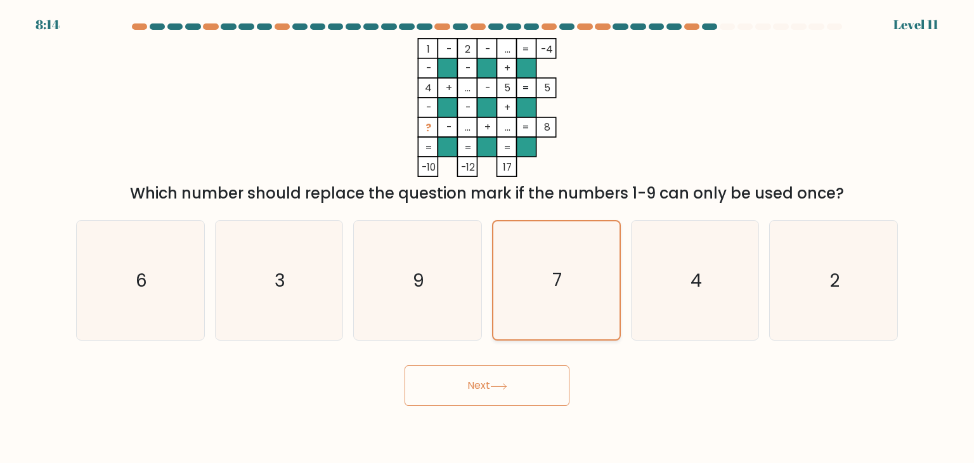
click at [488, 238] on input "d. 7" at bounding box center [487, 235] width 1 height 6
click at [806, 310] on icon "2" at bounding box center [833, 280] width 119 height 119
click at [488, 238] on input "f. 2" at bounding box center [487, 235] width 1 height 6
radio input "true"
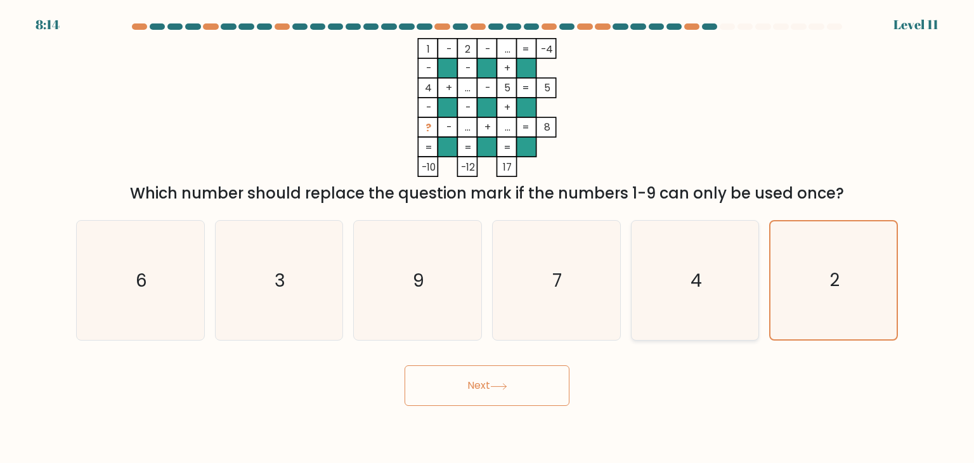
click at [693, 310] on icon "4" at bounding box center [695, 280] width 119 height 119
click at [488, 238] on input "e. 4" at bounding box center [487, 235] width 1 height 6
radio input "true"
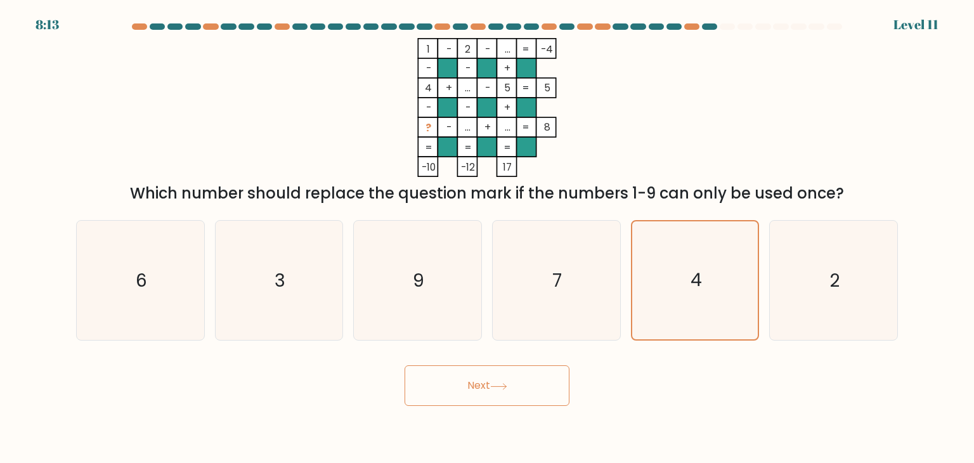
click at [462, 376] on button "Next" at bounding box center [487, 385] width 165 height 41
click at [608, 287] on icon "7" at bounding box center [556, 280] width 119 height 119
click at [488, 238] on input "d. 7" at bounding box center [487, 235] width 1 height 6
radio input "true"
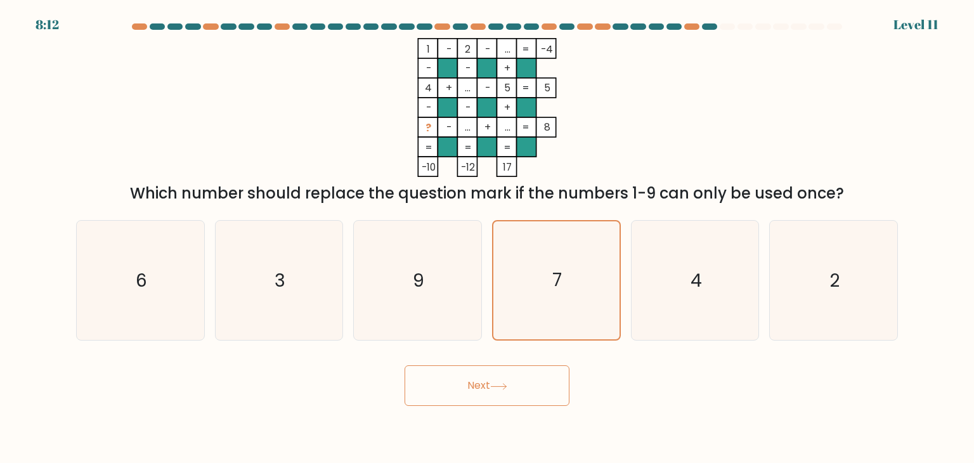
click at [509, 395] on button "Next" at bounding box center [487, 385] width 165 height 41
click at [519, 379] on button "Next" at bounding box center [487, 385] width 165 height 41
click at [565, 266] on icon "7" at bounding box center [556, 280] width 119 height 119
click at [488, 238] on input "d. 7" at bounding box center [487, 235] width 1 height 6
radio input "true"
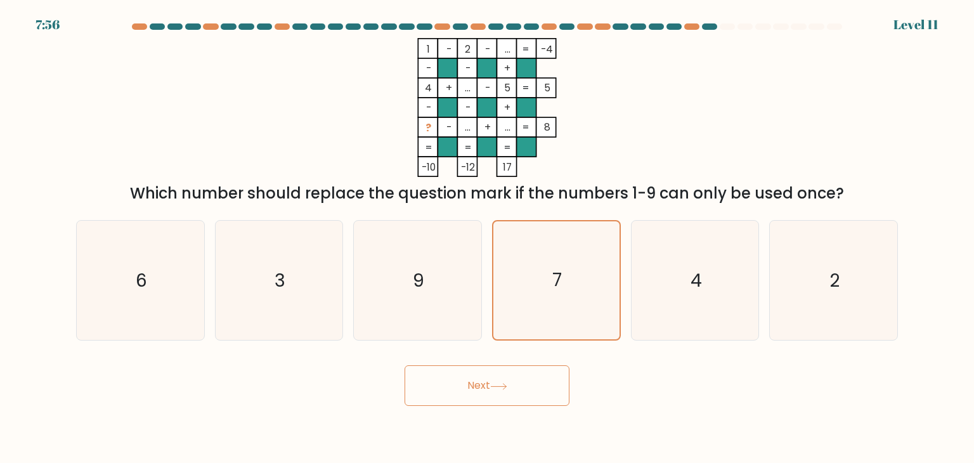
click at [514, 375] on button "Next" at bounding box center [487, 385] width 165 height 41
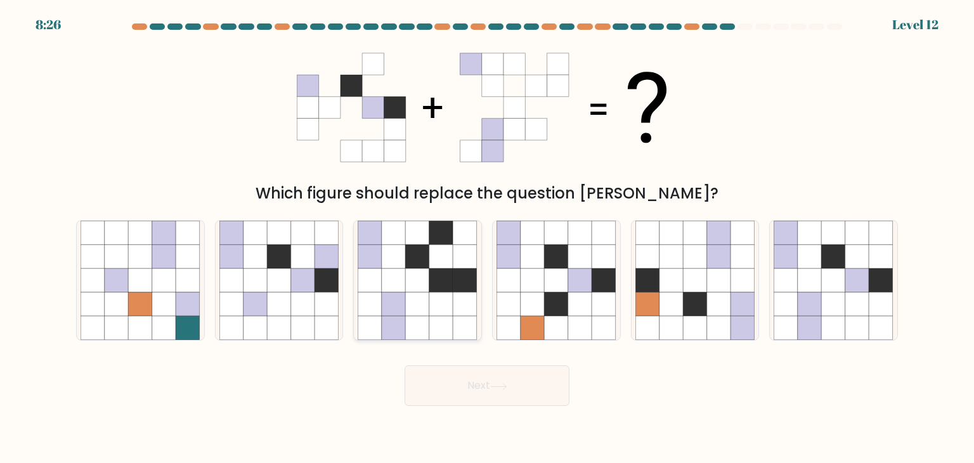
click at [461, 303] on icon at bounding box center [466, 304] width 24 height 24
click at [487, 238] on input "c." at bounding box center [487, 235] width 1 height 6
radio input "true"
click at [868, 285] on icon at bounding box center [858, 280] width 24 height 24
click at [488, 238] on input "f." at bounding box center [487, 235] width 1 height 6
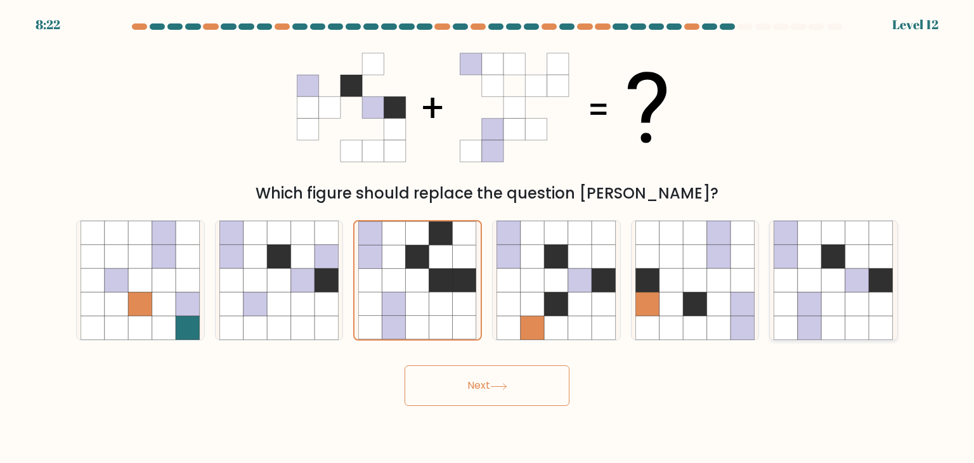
radio input "true"
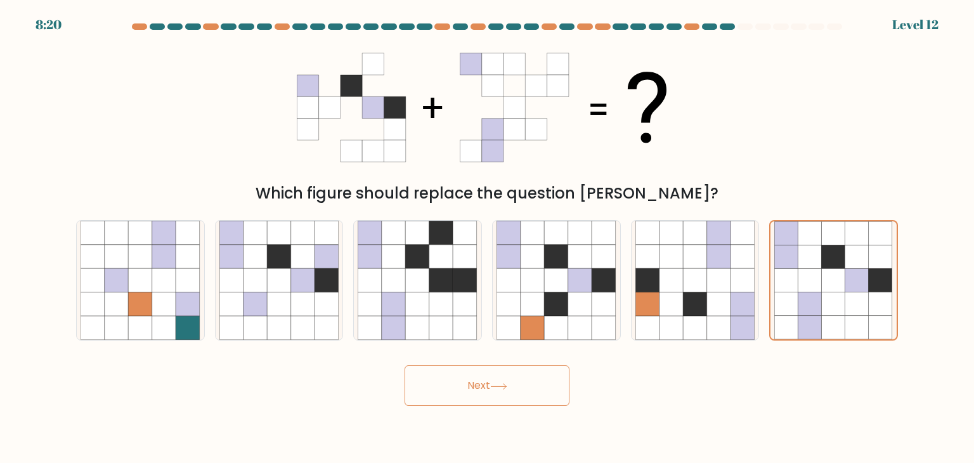
click at [465, 371] on button "Next" at bounding box center [487, 385] width 165 height 41
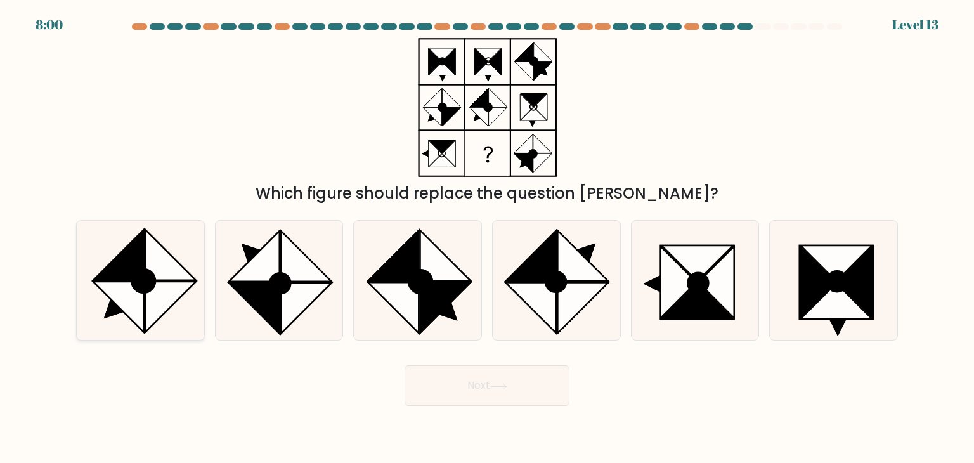
click at [132, 272] on icon at bounding box center [118, 255] width 51 height 51
click at [487, 238] on input "a." at bounding box center [487, 235] width 1 height 6
radio input "true"
click at [535, 394] on button "Next" at bounding box center [487, 385] width 165 height 41
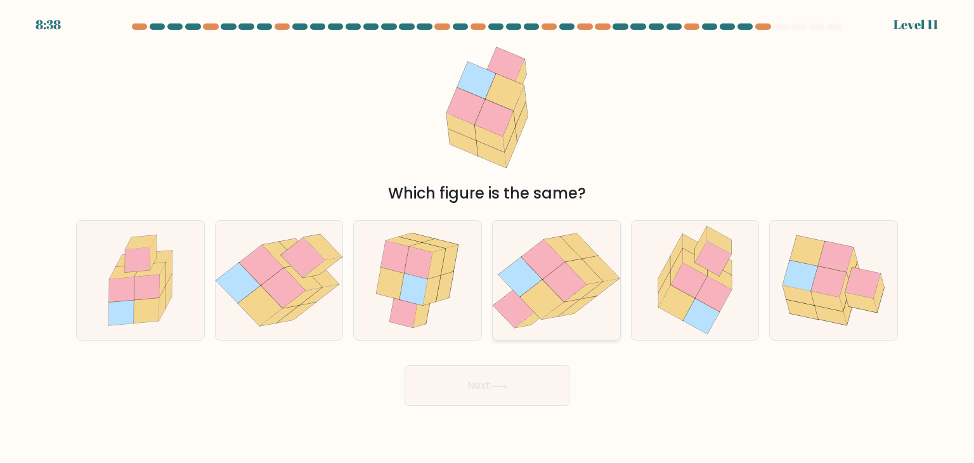
click at [550, 297] on icon at bounding box center [542, 299] width 44 height 39
click at [488, 238] on input "d." at bounding box center [487, 235] width 1 height 6
radio input "true"
click at [538, 381] on button "Next" at bounding box center [487, 385] width 165 height 41
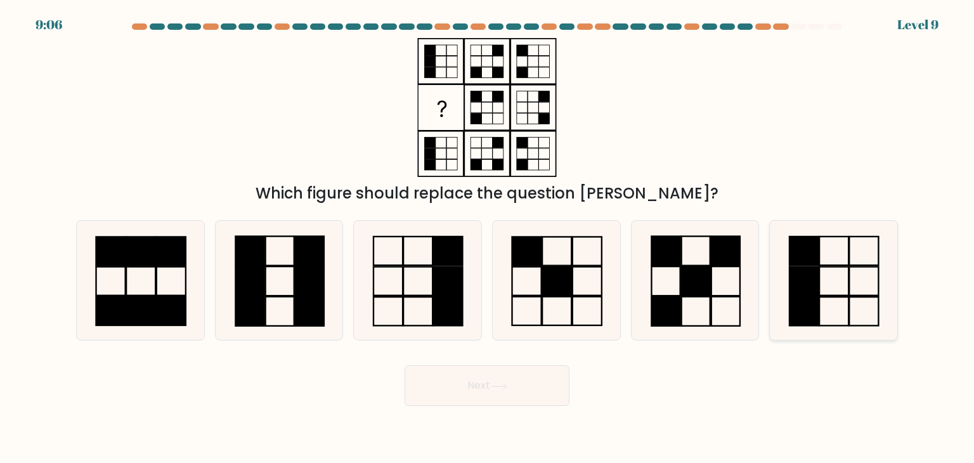
click at [812, 273] on rect at bounding box center [804, 281] width 29 height 29
click at [488, 238] on input "f." at bounding box center [487, 235] width 1 height 6
radio input "true"
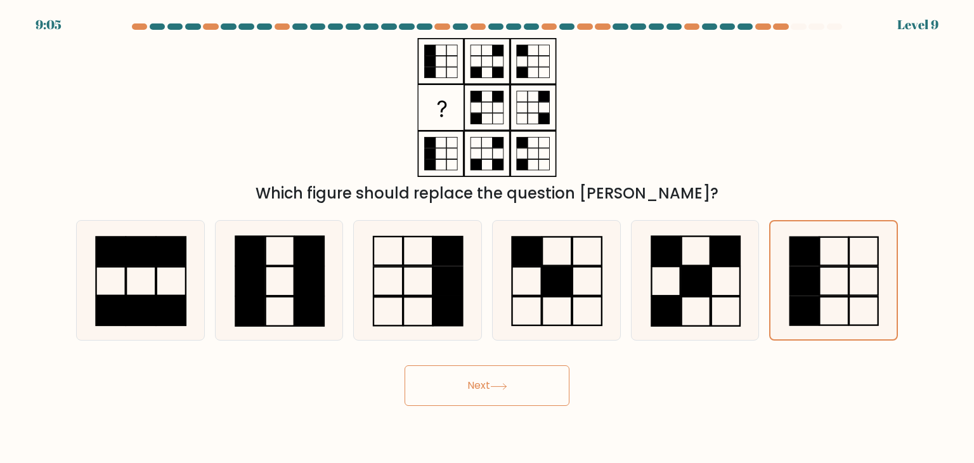
click at [512, 381] on button "Next" at bounding box center [487, 385] width 165 height 41
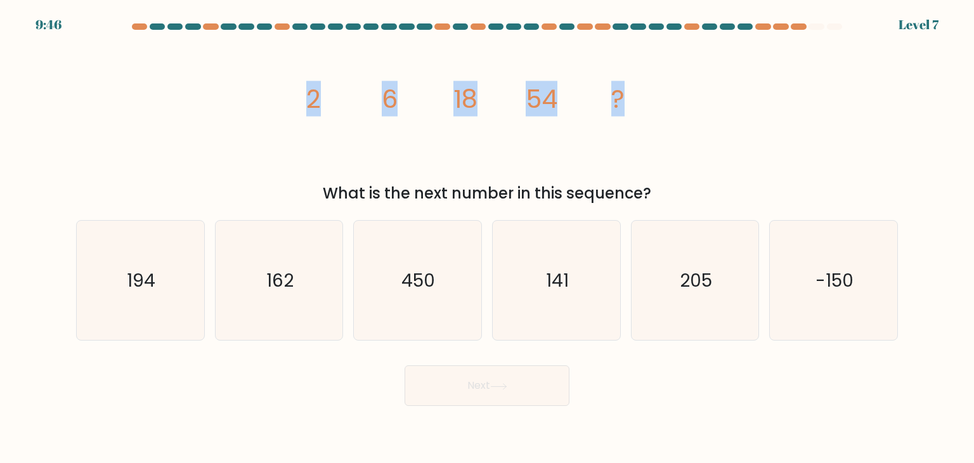
drag, startPoint x: 684, startPoint y: 75, endPoint x: 308, endPoint y: 100, distance: 377.0
click at [308, 100] on div "image/svg+xml 2 6 18 54 ? What is the next number in this sequence?" at bounding box center [487, 121] width 837 height 167
copy g "2 6 18 54 ?"
click at [657, 165] on icon "image/svg+xml 2 6 18 54 ?" at bounding box center [487, 107] width 381 height 139
click at [306, 257] on icon "162" at bounding box center [278, 280] width 119 height 119
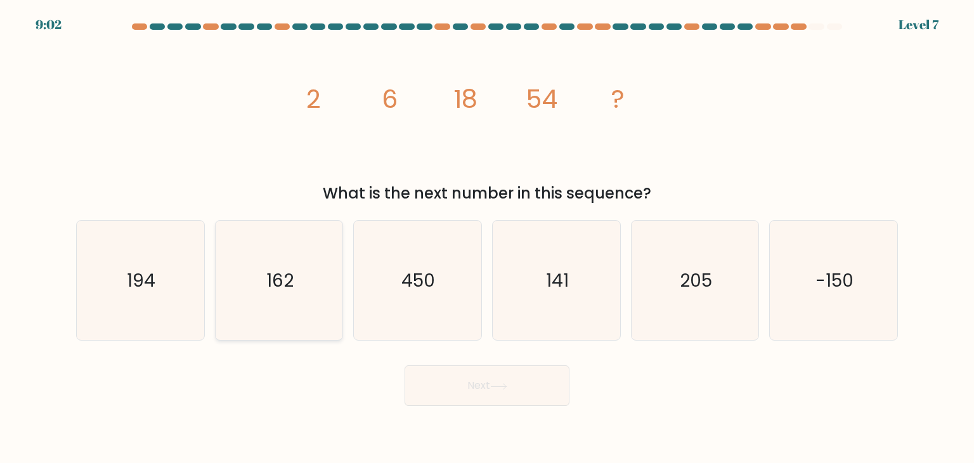
click at [487, 238] on input "b. 162" at bounding box center [487, 235] width 1 height 6
radio input "true"
click at [507, 386] on icon at bounding box center [498, 386] width 17 height 7
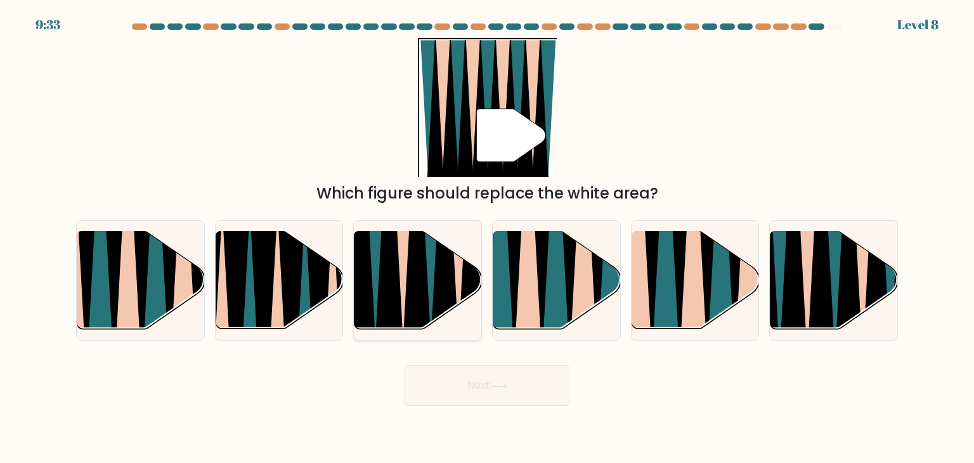
click at [405, 286] on icon at bounding box center [404, 232] width 28 height 254
click at [487, 238] on input "c." at bounding box center [487, 235] width 1 height 6
radio input "true"
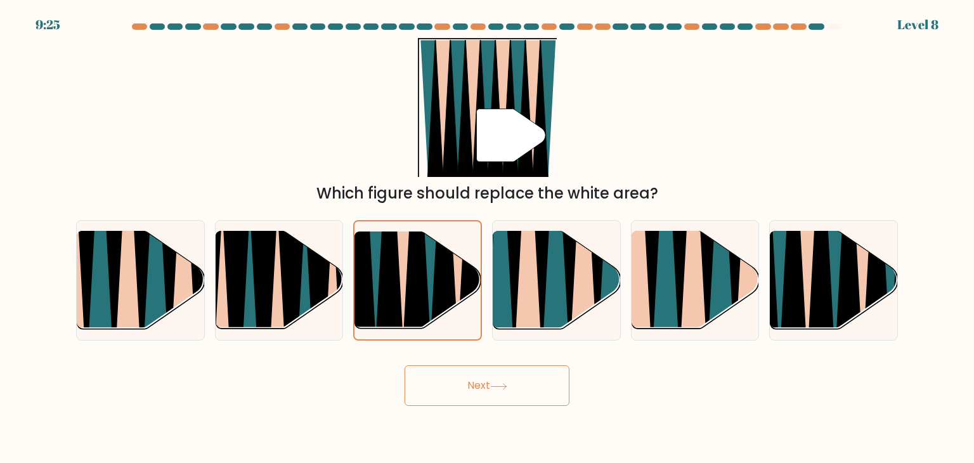
click at [502, 379] on button "Next" at bounding box center [487, 385] width 165 height 41
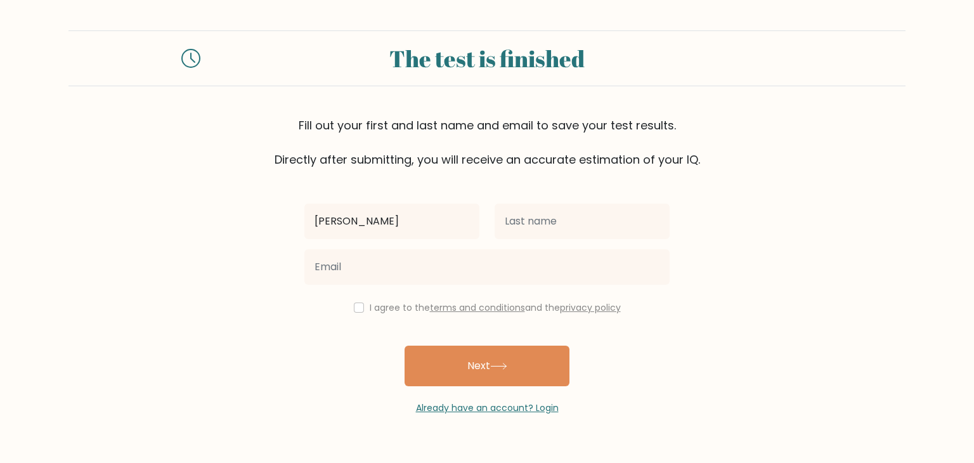
type input "[PERSON_NAME]"
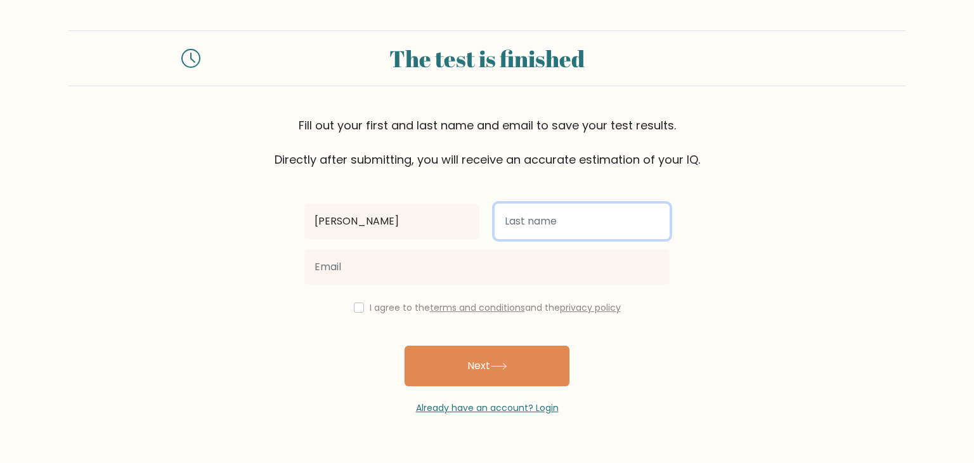
click at [600, 215] on input "text" at bounding box center [582, 222] width 175 height 36
type input "Tupas"
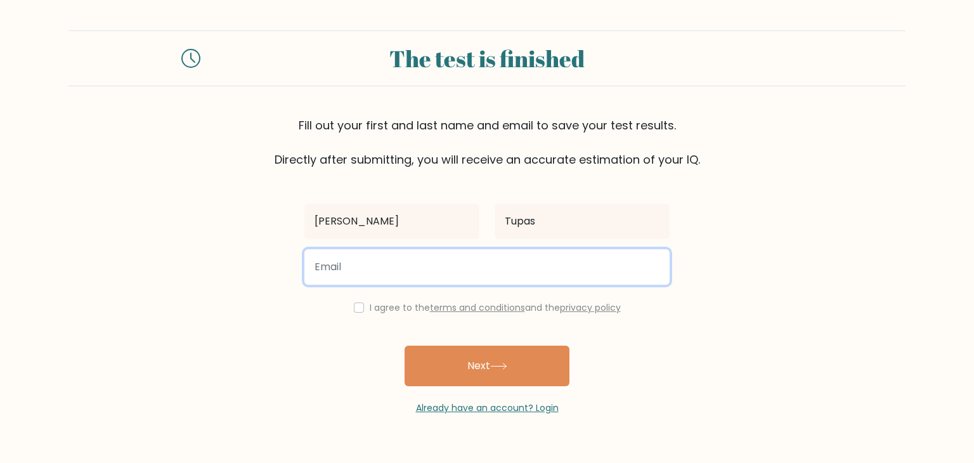
click at [433, 277] on input "email" at bounding box center [486, 267] width 365 height 36
type input "[EMAIL_ADDRESS][DOMAIN_NAME]"
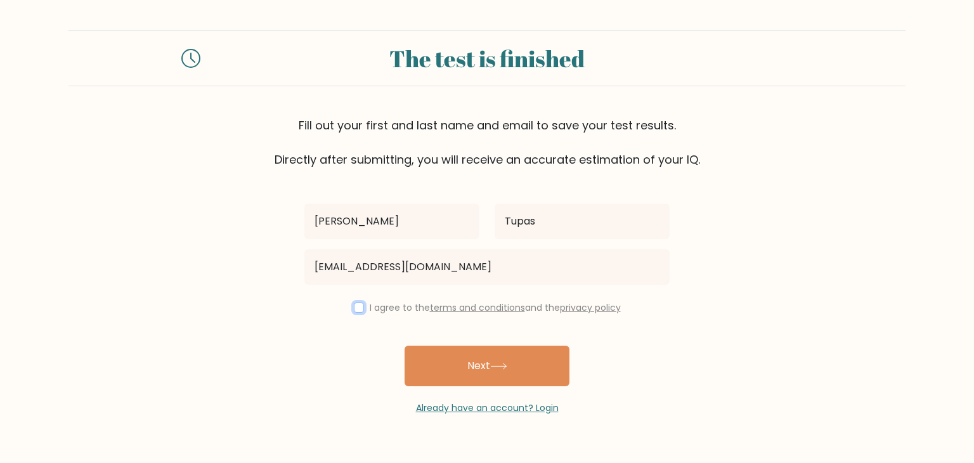
click at [355, 308] on input "checkbox" at bounding box center [359, 308] width 10 height 10
checkbox input "true"
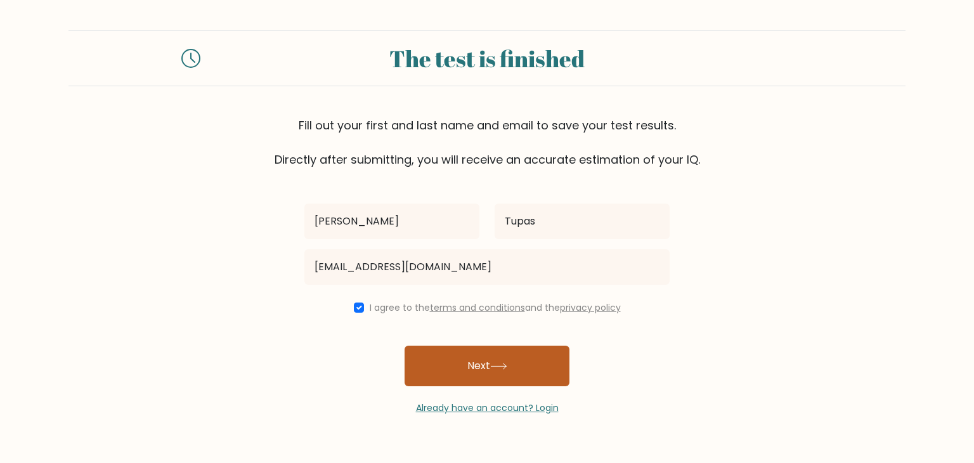
click at [481, 374] on button "Next" at bounding box center [487, 366] width 165 height 41
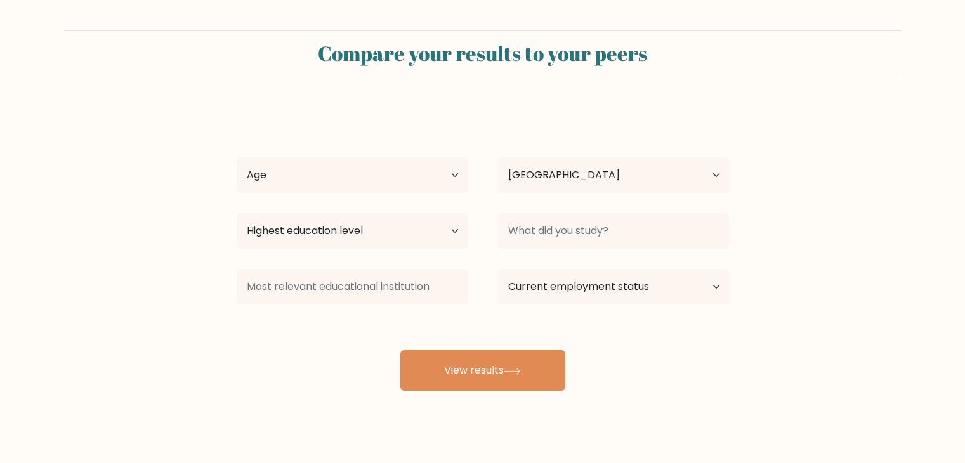
select select "PH"
click at [412, 176] on select "Age Under [DEMOGRAPHIC_DATA] [DEMOGRAPHIC_DATA] [DEMOGRAPHIC_DATA] [DEMOGRAPHIC…" at bounding box center [352, 175] width 231 height 36
select select "18_24"
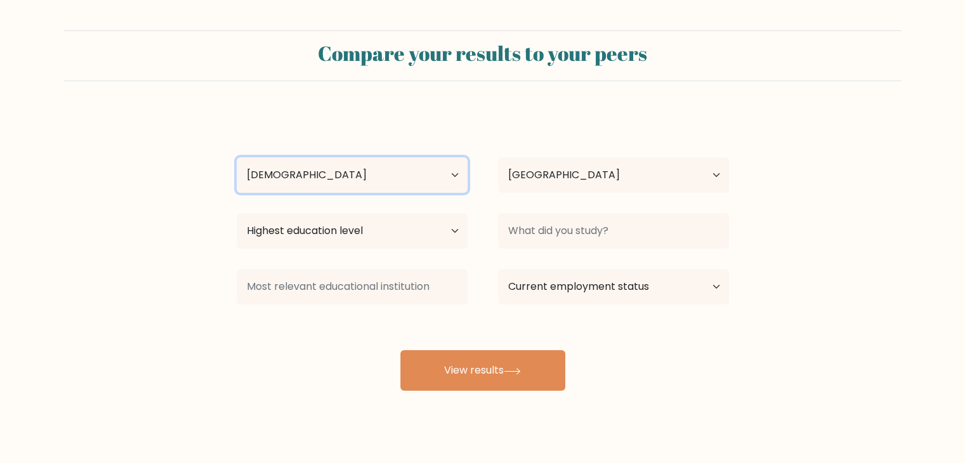
click at [237, 157] on select "Age Under 18 years old 18-24 years old 25-34 years old 35-44 years old 45-54 ye…" at bounding box center [352, 175] width 231 height 36
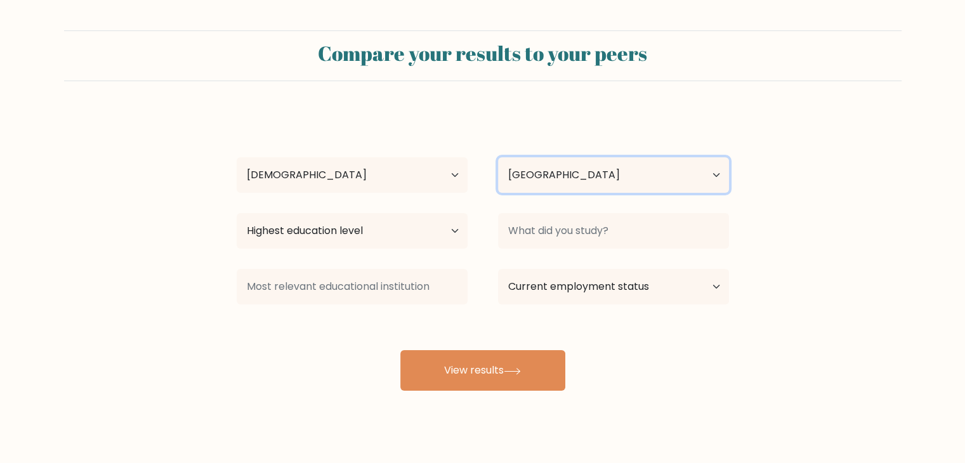
click at [635, 160] on select "Country Afghanistan Albania Algeria American Samoa Andorra Angola Anguilla Anta…" at bounding box center [613, 175] width 231 height 36
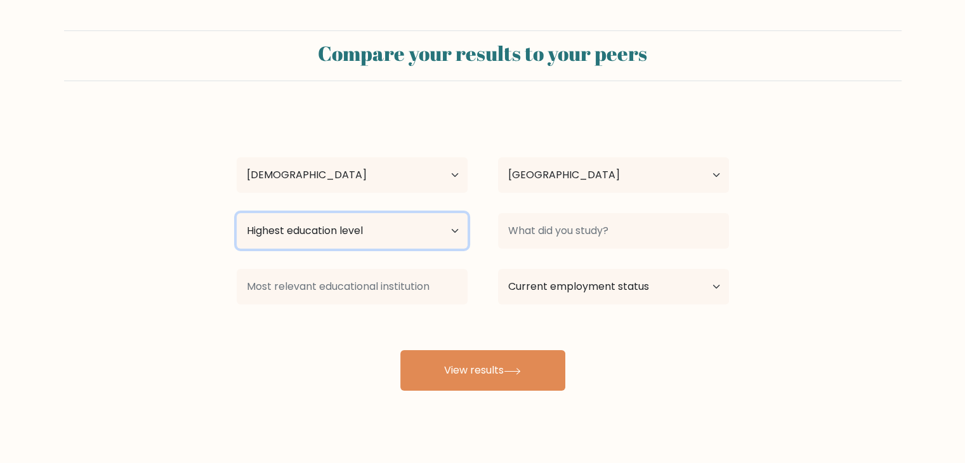
click at [342, 214] on select "Highest education level No schooling Primary Lower Secondary Upper Secondary Oc…" at bounding box center [352, 231] width 231 height 36
select select "bachelors_degree"
click at [237, 213] on select "Highest education level No schooling Primary Lower Secondary Upper Secondary Oc…" at bounding box center [352, 231] width 231 height 36
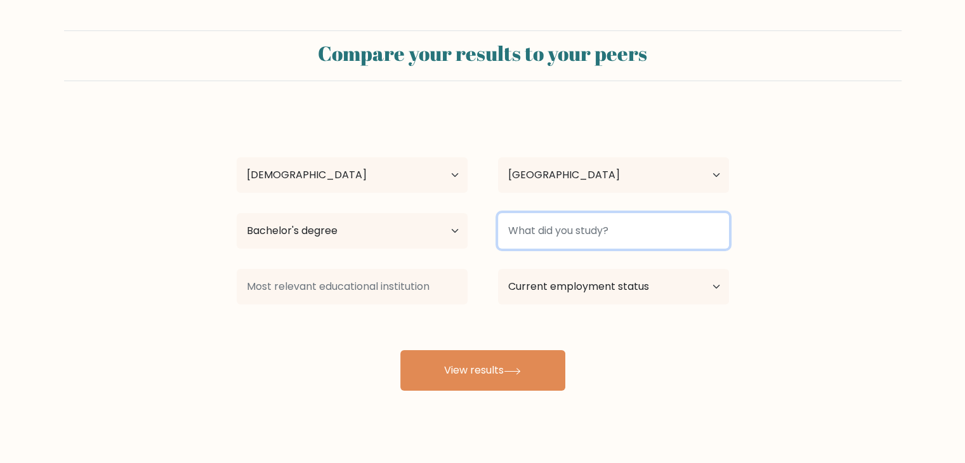
click at [608, 232] on input at bounding box center [613, 231] width 231 height 36
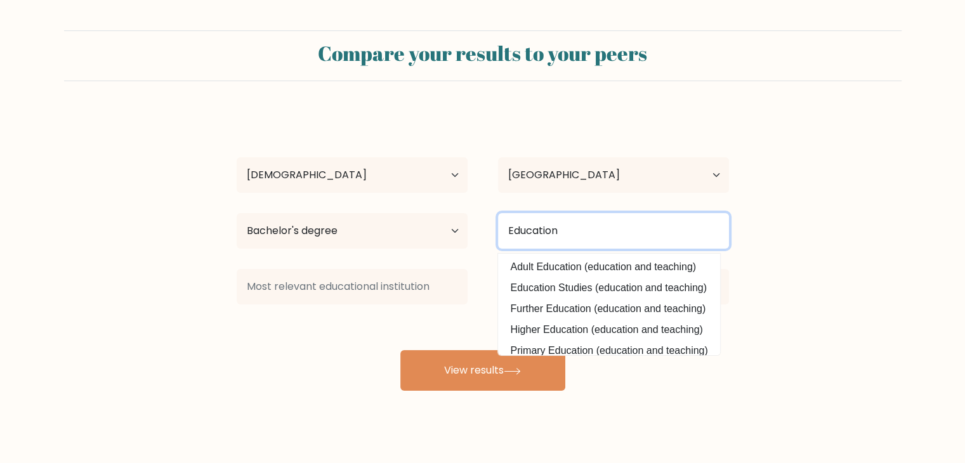
type input "Education"
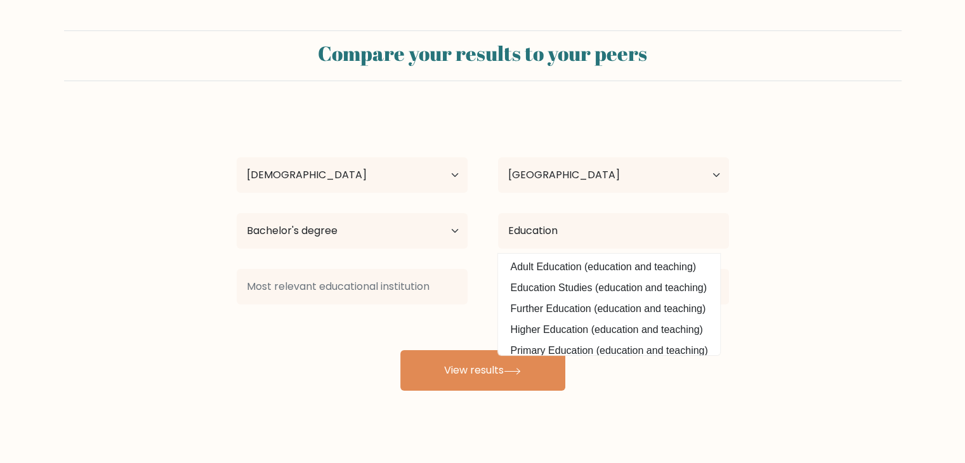
click at [856, 327] on form "Compare your results to your peers Ladybeth Anne Tupas Age Under 18 years old 1…" at bounding box center [482, 210] width 965 height 360
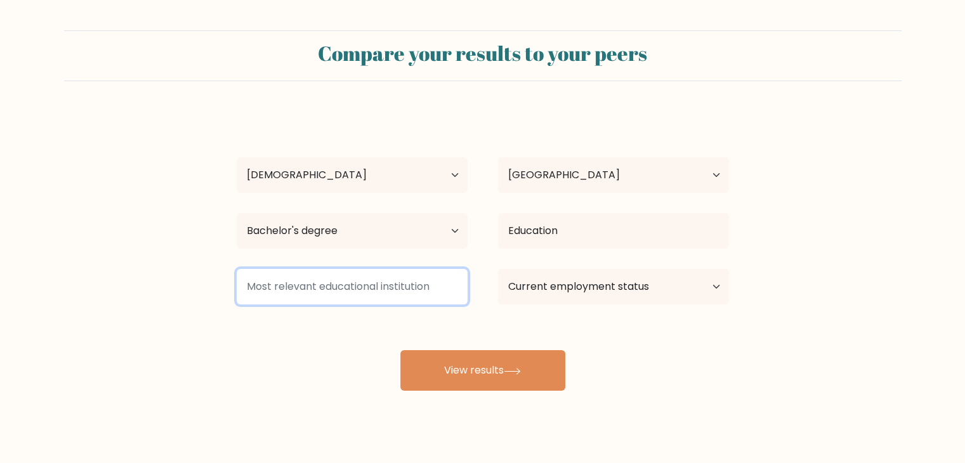
click at [367, 285] on input at bounding box center [352, 287] width 231 height 36
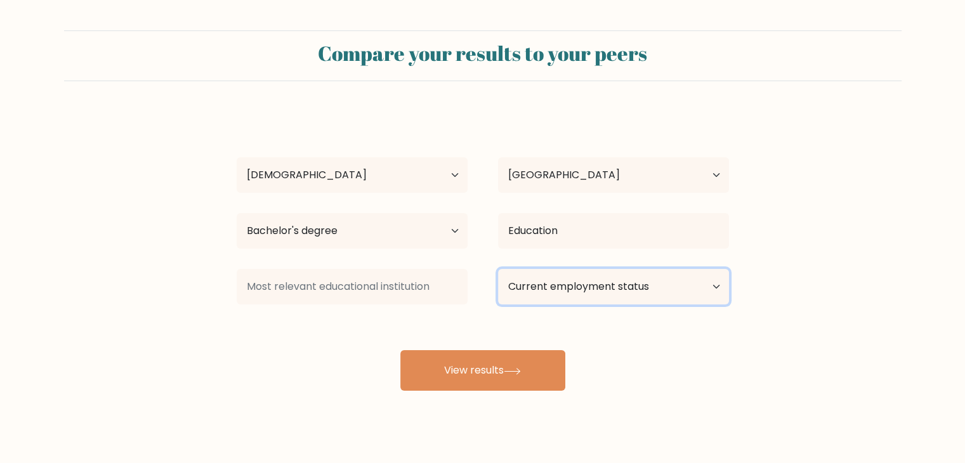
click at [591, 296] on select "Current employment status Employed Student Retired Other / prefer not to answer" at bounding box center [613, 287] width 231 height 36
click at [587, 285] on select "Current employment status Employed Student Retired Other / prefer not to answer" at bounding box center [613, 287] width 231 height 36
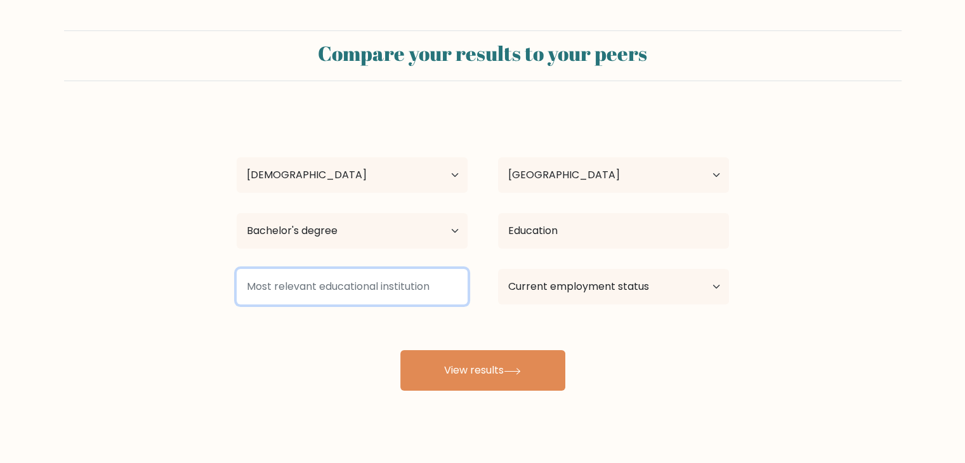
click at [354, 285] on input at bounding box center [352, 287] width 231 height 36
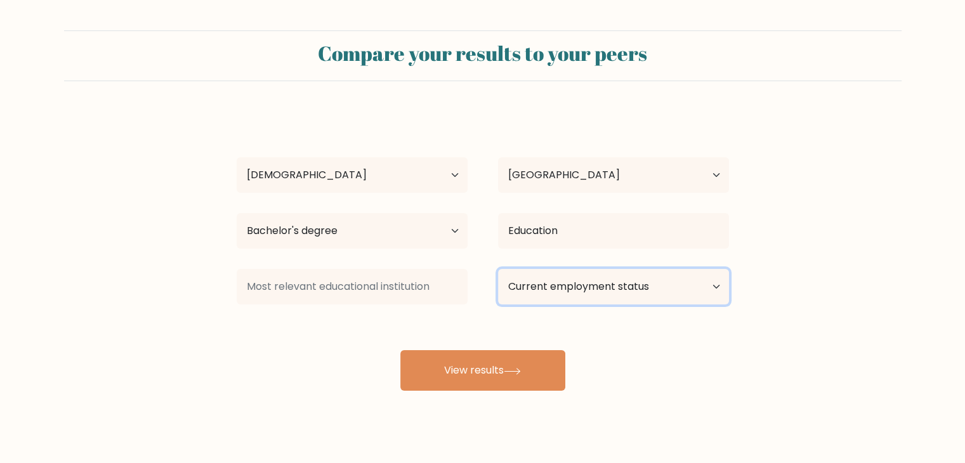
click at [604, 285] on select "Current employment status Employed Student Retired Other / prefer not to answer" at bounding box center [613, 287] width 231 height 36
select select "other"
click at [498, 269] on select "Current employment status Employed Student Retired Other / prefer not to answer" at bounding box center [613, 287] width 231 height 36
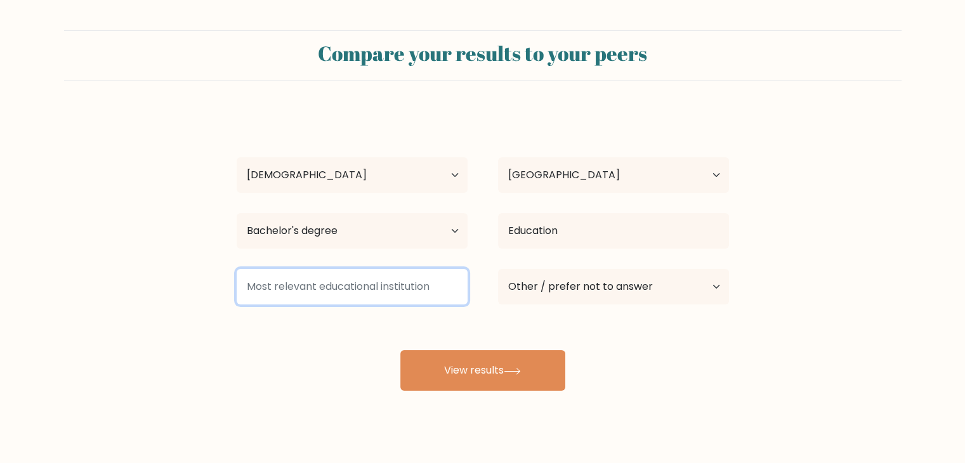
drag, startPoint x: 354, startPoint y: 282, endPoint x: 366, endPoint y: 285, distance: 12.3
click at [354, 282] on input at bounding box center [352, 287] width 231 height 36
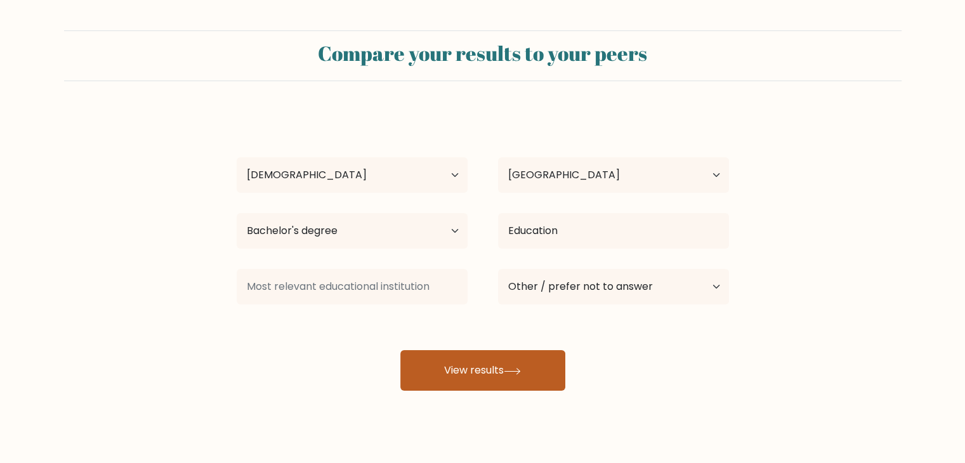
click at [481, 382] on button "View results" at bounding box center [482, 370] width 165 height 41
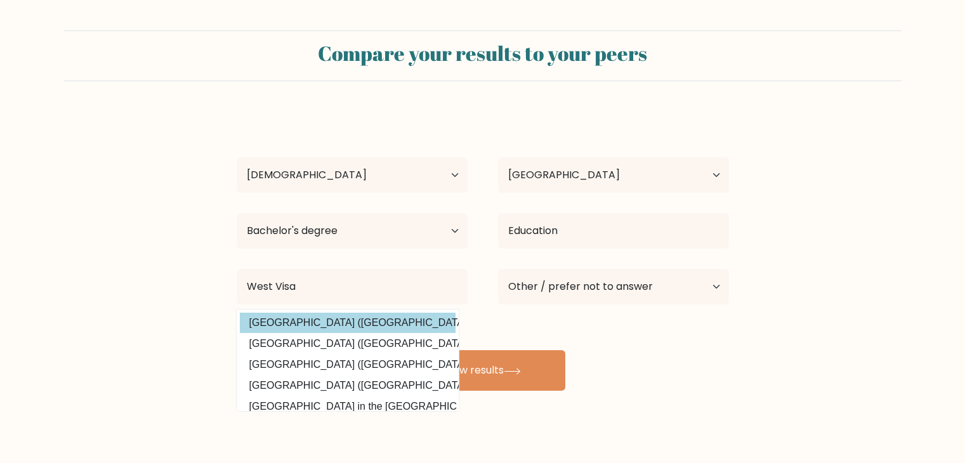
click at [344, 318] on option "West Visayas State University (Philippines)" at bounding box center [348, 323] width 216 height 20
type input "West Visayas State University"
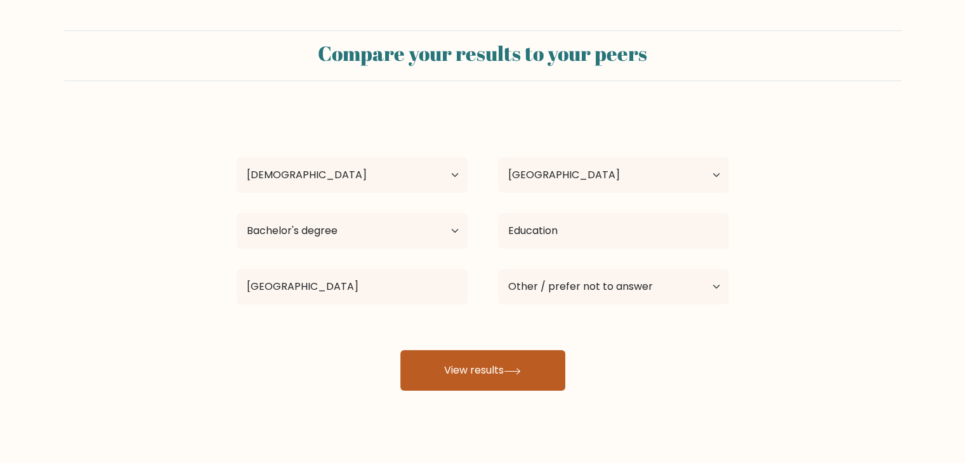
click at [451, 358] on button "View results" at bounding box center [482, 370] width 165 height 41
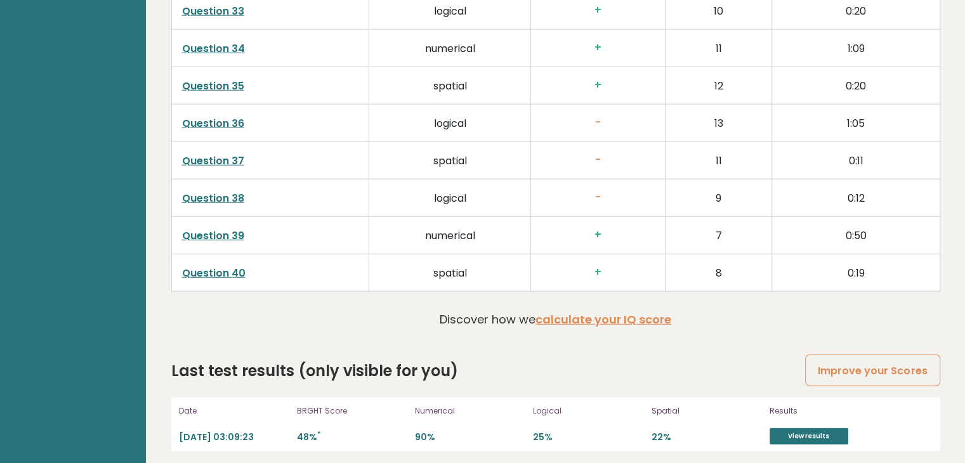
scroll to position [3263, 0]
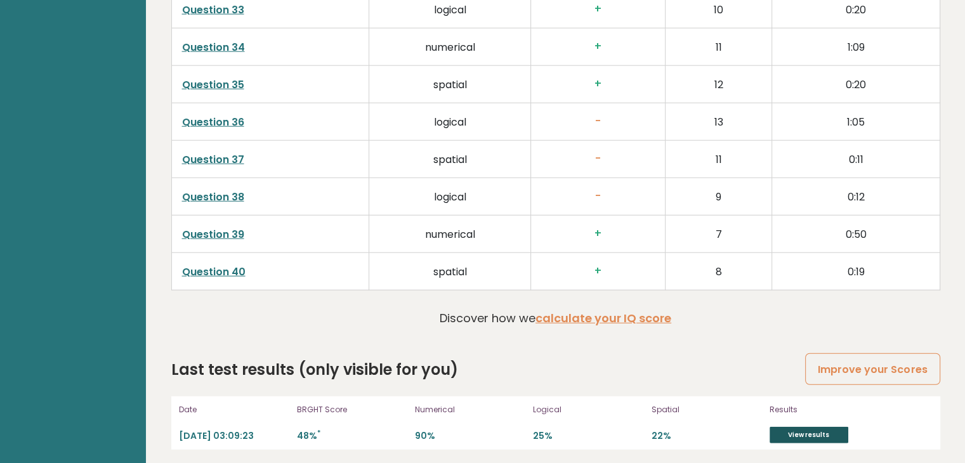
click at [799, 436] on link "View results" at bounding box center [808, 435] width 79 height 16
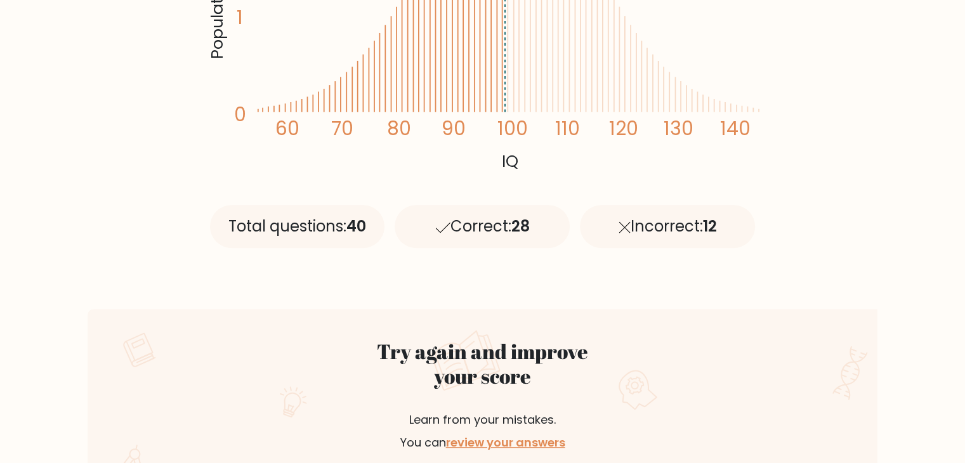
scroll to position [444, 0]
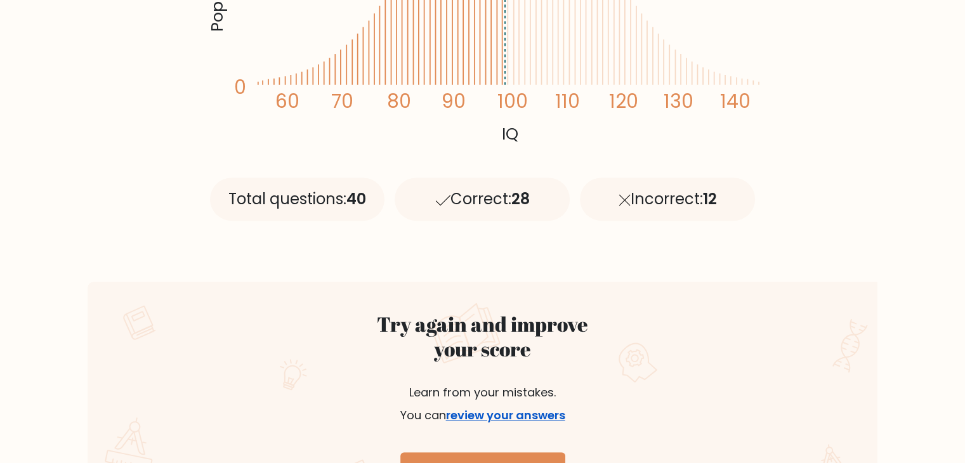
click at [522, 416] on link "review your answers" at bounding box center [505, 415] width 119 height 16
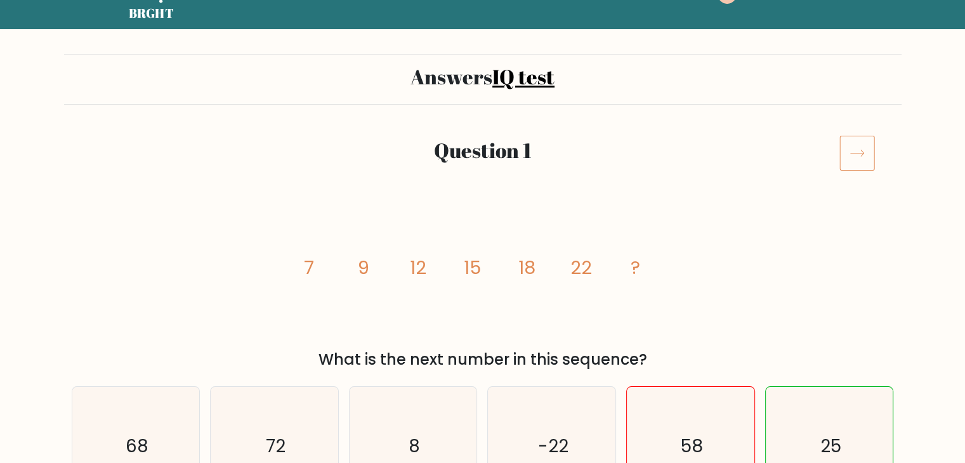
scroll to position [190, 0]
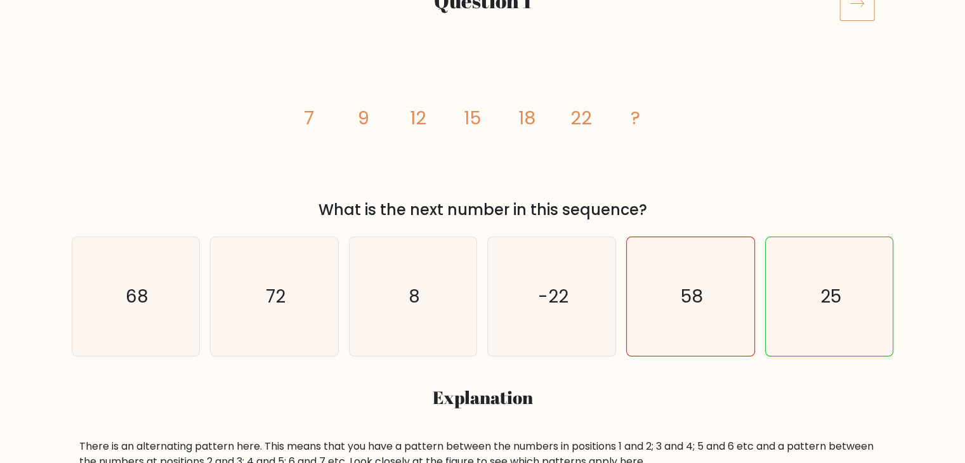
click at [835, 277] on icon "25" at bounding box center [829, 296] width 119 height 119
click at [483, 48] on input "f. 25" at bounding box center [483, 44] width 1 height 6
radio input "true"
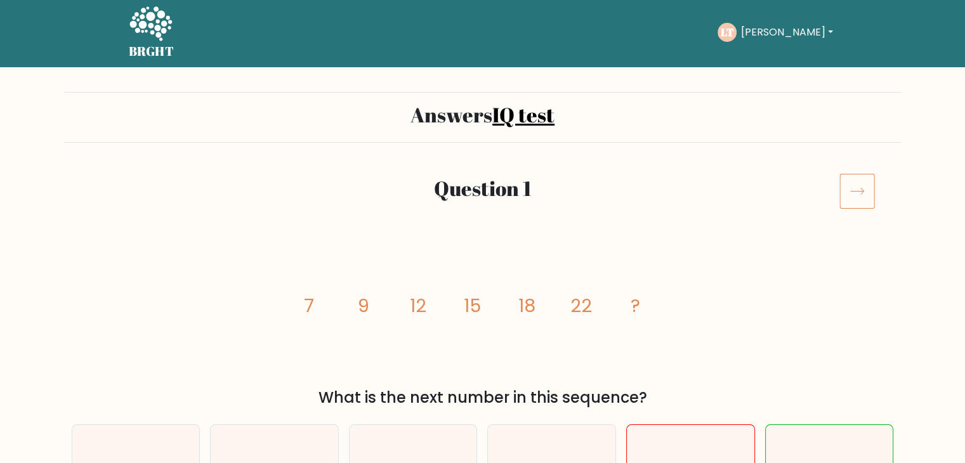
scroll to position [0, 0]
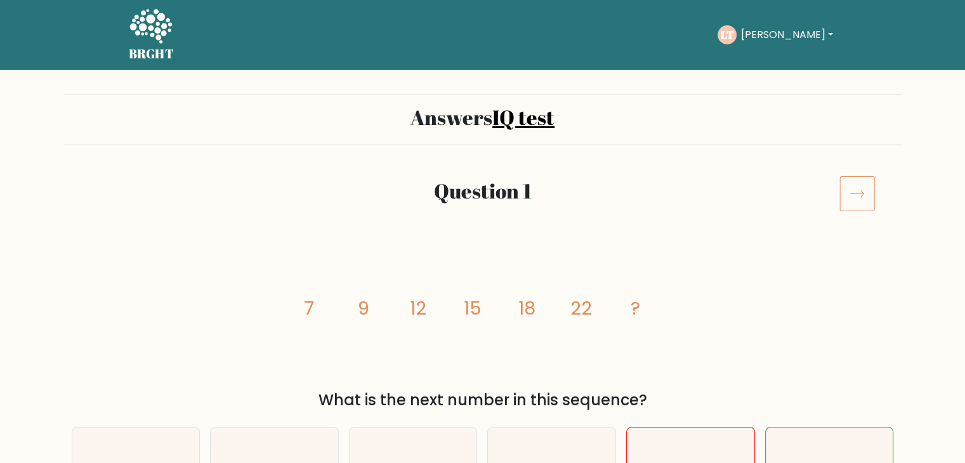
click at [863, 192] on icon at bounding box center [857, 194] width 36 height 36
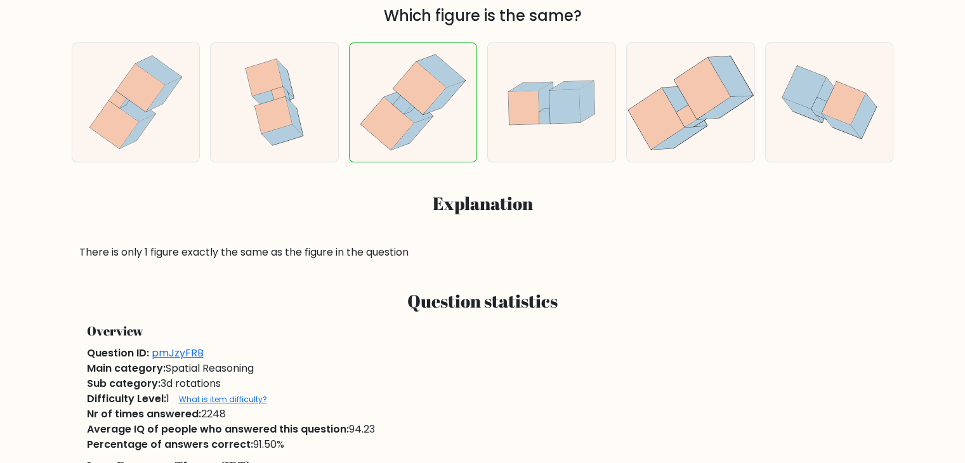
scroll to position [444, 0]
